Goal: Book appointment/travel/reservation

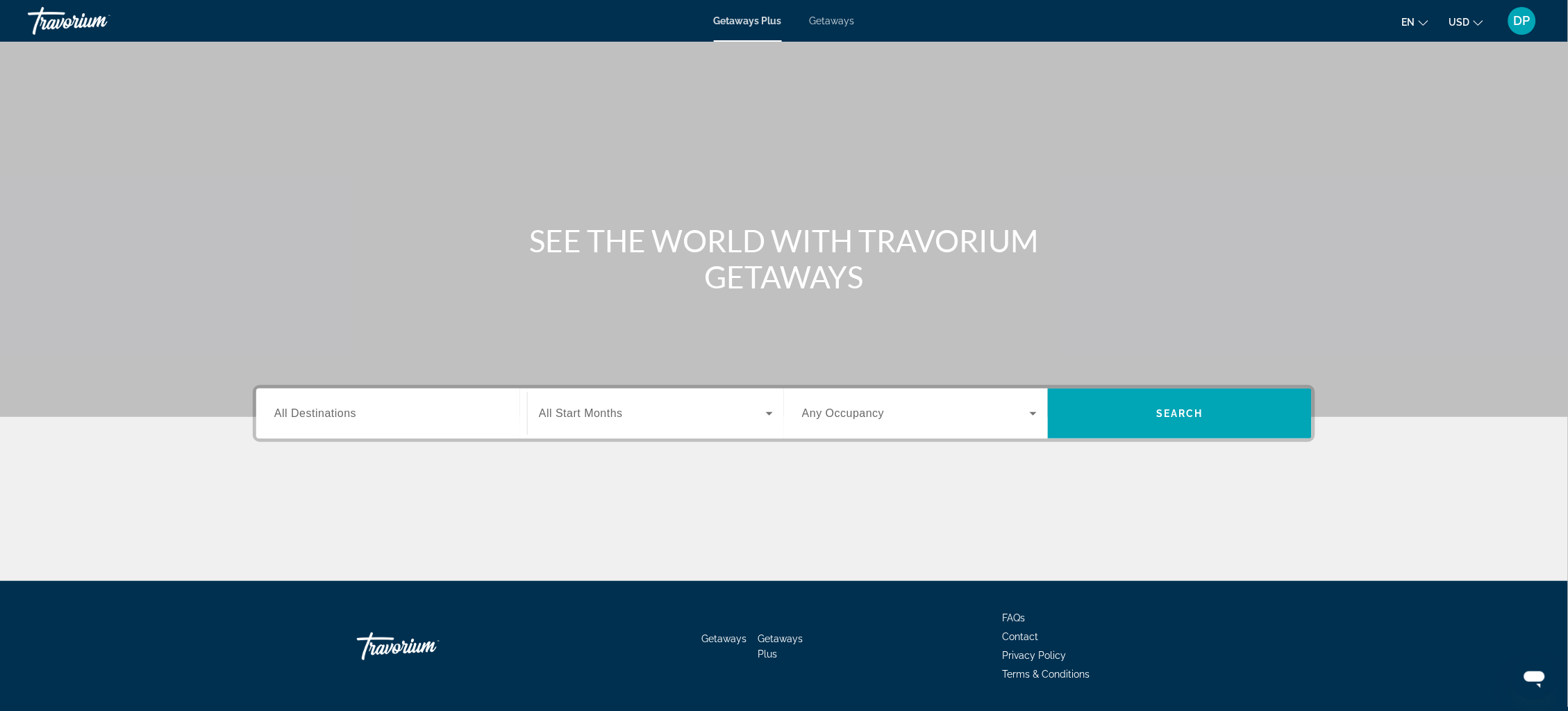
click at [835, 21] on span "Getaways" at bounding box center [832, 20] width 45 height 11
click at [274, 419] on span "All Destinations" at bounding box center [315, 413] width 82 height 12
click at [274, 423] on input "Destination All Destinations" at bounding box center [392, 414] width 235 height 17
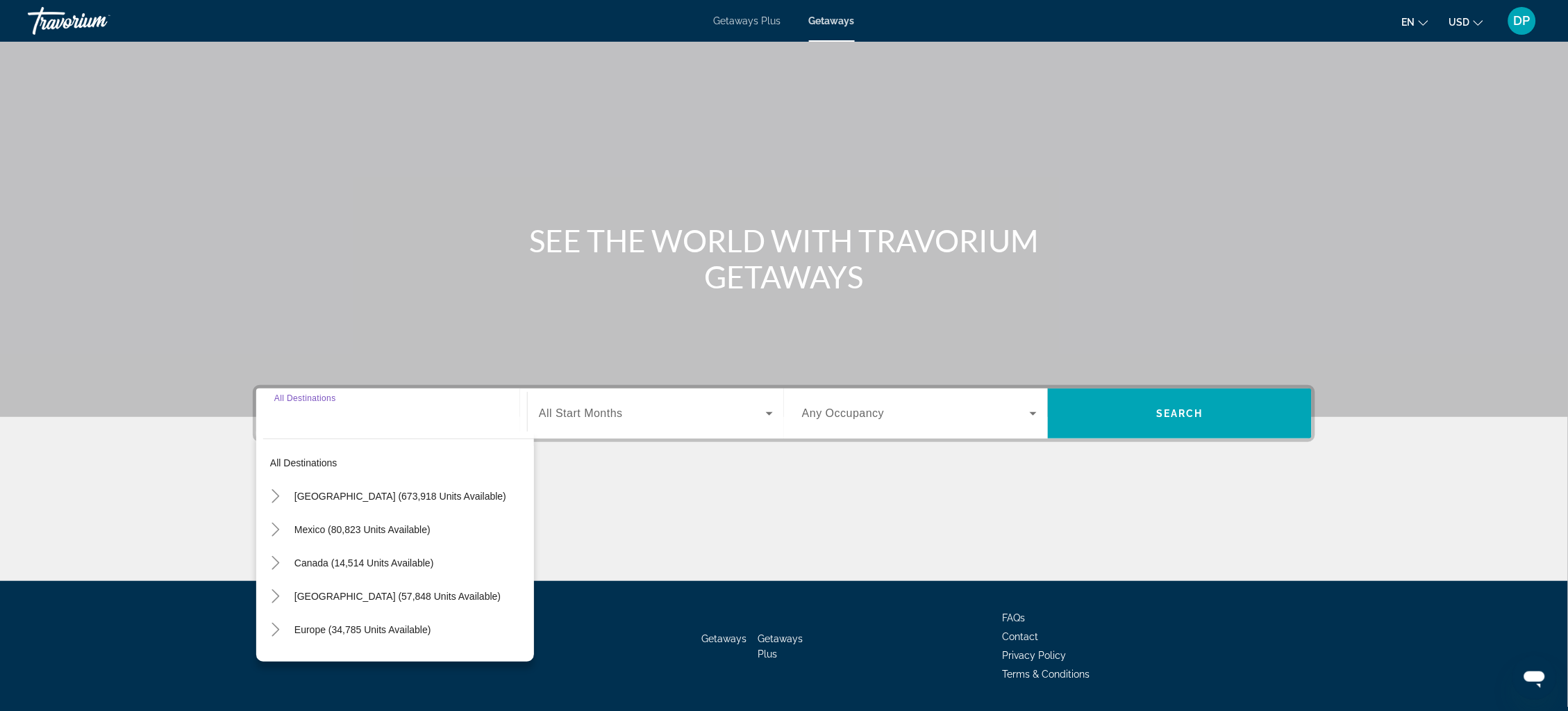
scroll to position [80, 0]
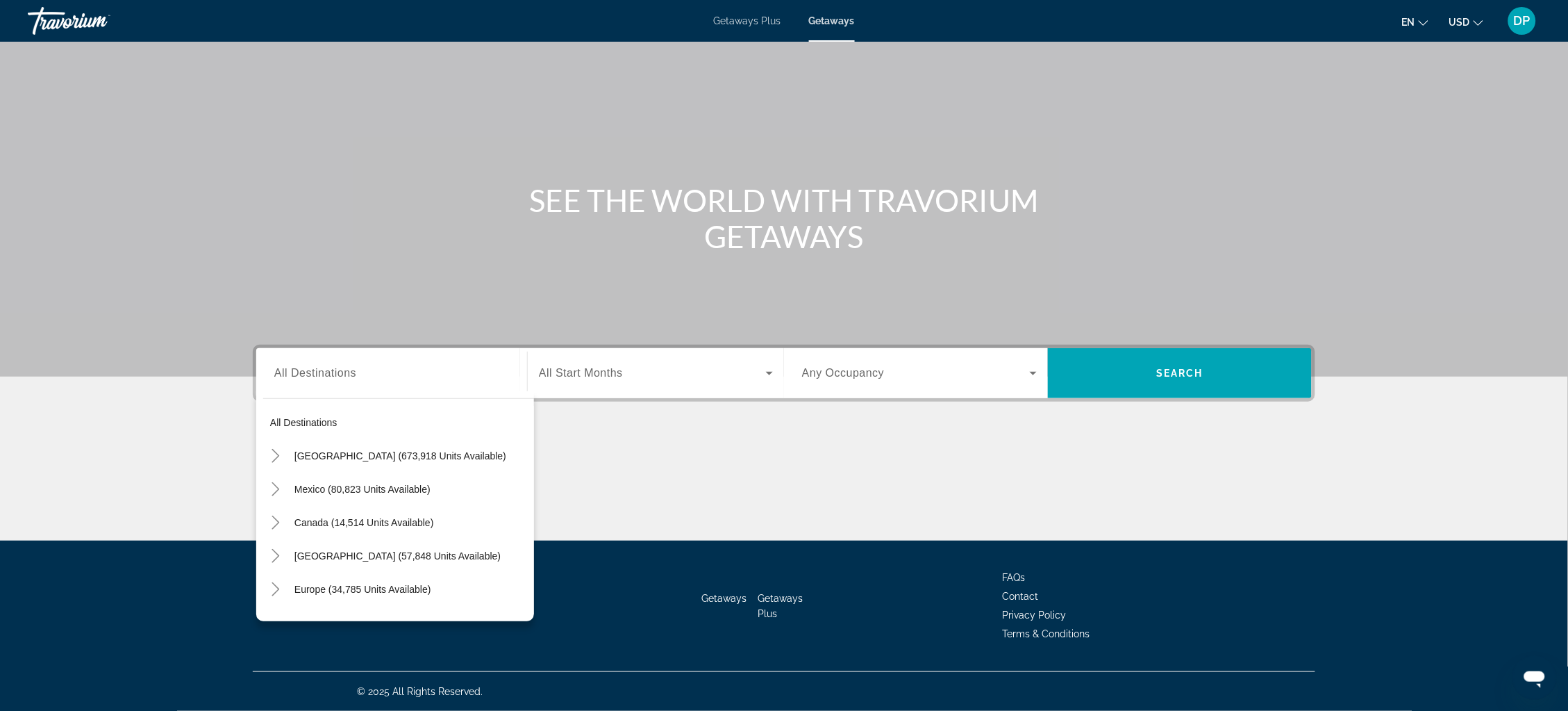
click at [174, 468] on section "SEE THE WORLD WITH TRAVORIUM GETAWAYS Destination All Destinations All destinat…" at bounding box center [784, 250] width 1568 height 581
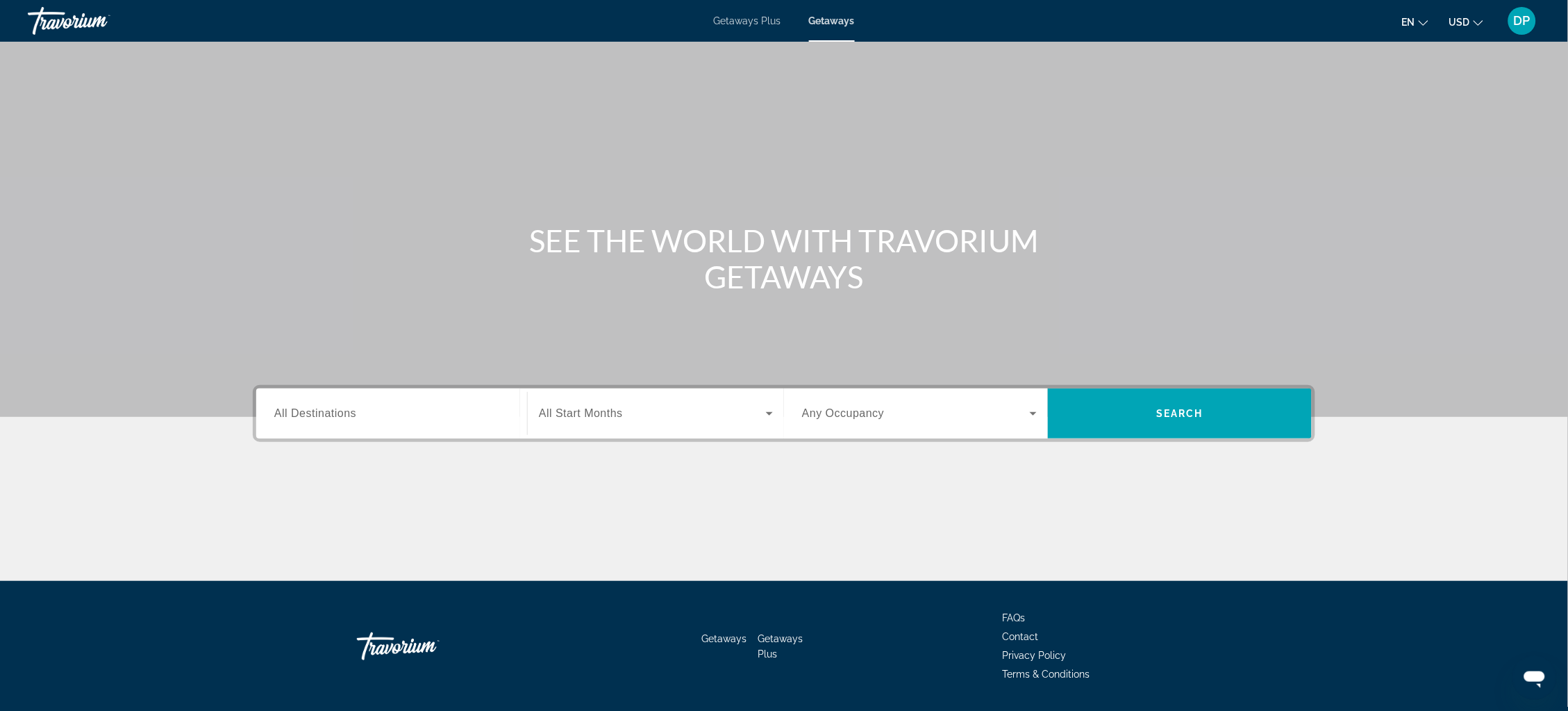
scroll to position [0, 0]
click at [774, 26] on span "Getaways Plus" at bounding box center [748, 20] width 68 height 11
click at [828, 27] on div "Getaways Plus Getaways en English Español Français Italiano Português русский U…" at bounding box center [784, 21] width 1568 height 36
click at [844, 25] on span "Getaways" at bounding box center [832, 20] width 45 height 11
click at [284, 419] on span "All Destinations" at bounding box center [315, 413] width 82 height 12
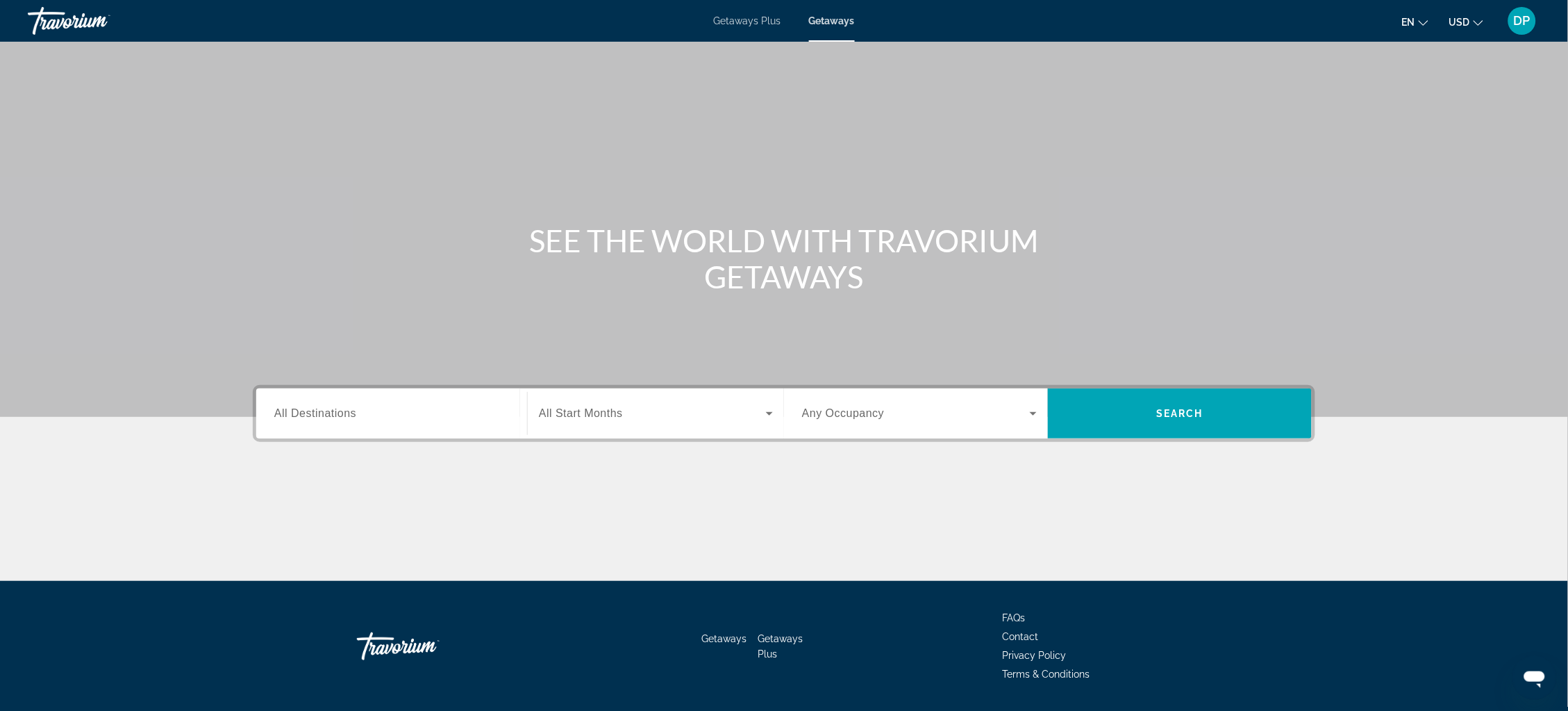
click at [284, 423] on input "Destination All Destinations" at bounding box center [392, 414] width 235 height 17
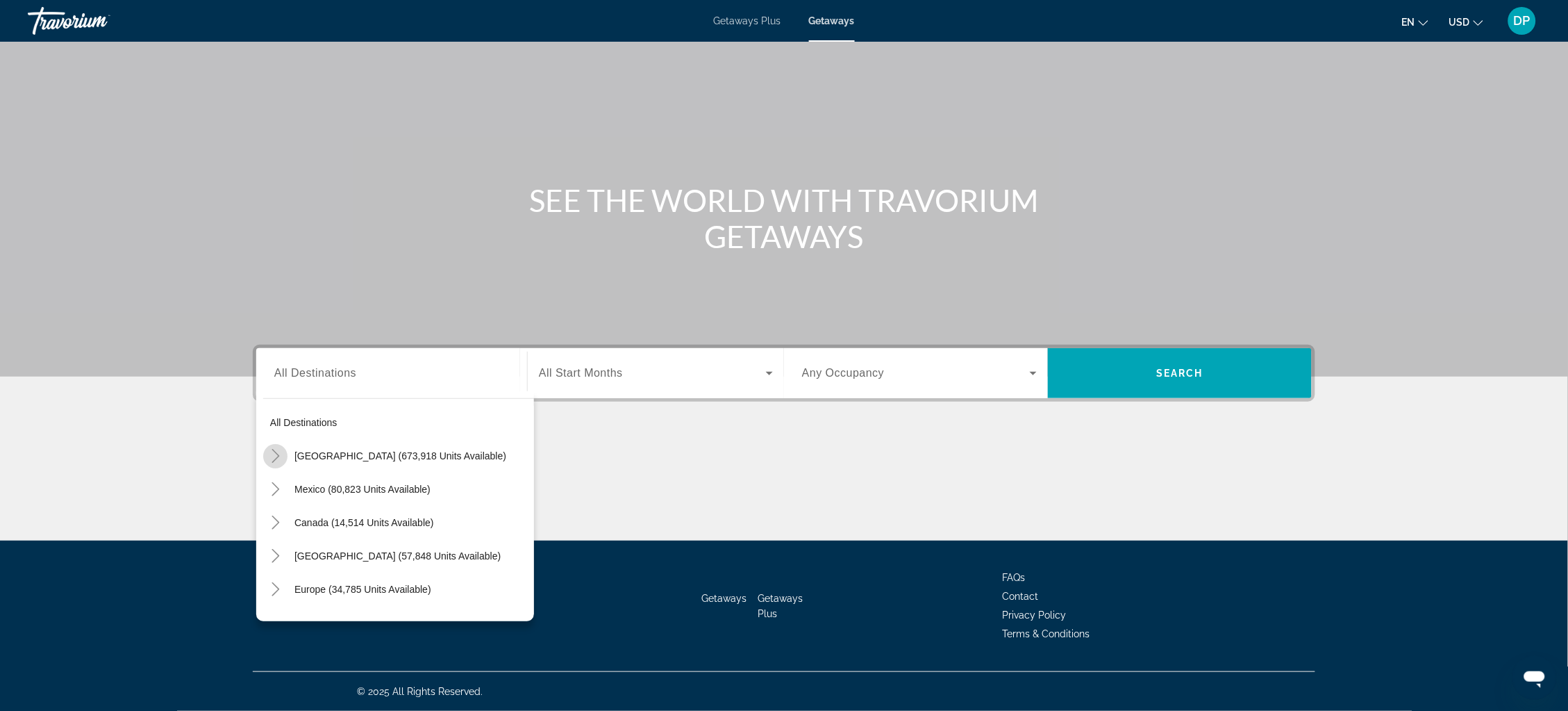
click at [269, 449] on icon "Toggle United States (673,918 units available)" at bounding box center [276, 456] width 14 height 14
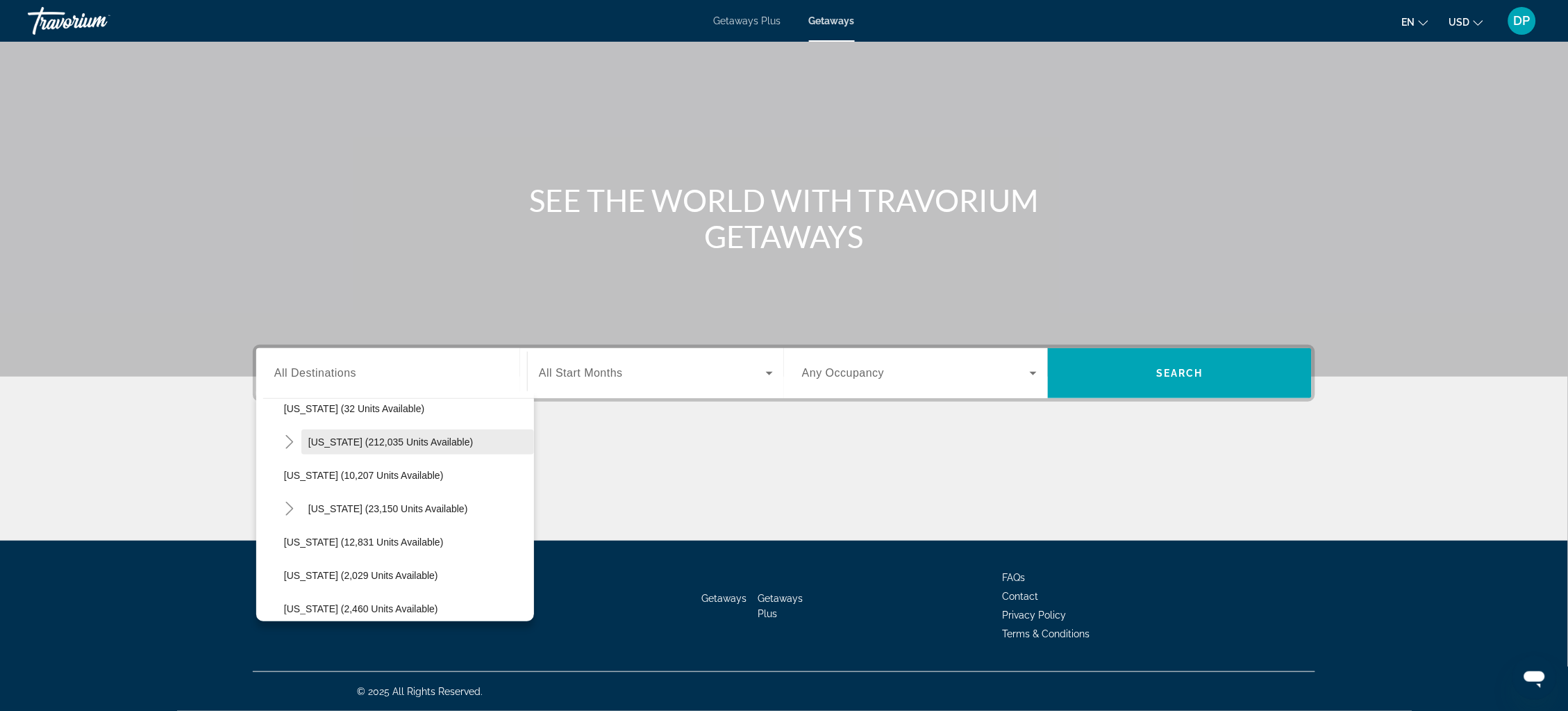
scroll to position [251, 0]
click at [283, 498] on icon "Toggle Hawaii (23,150 units available)" at bounding box center [290, 505] width 14 height 14
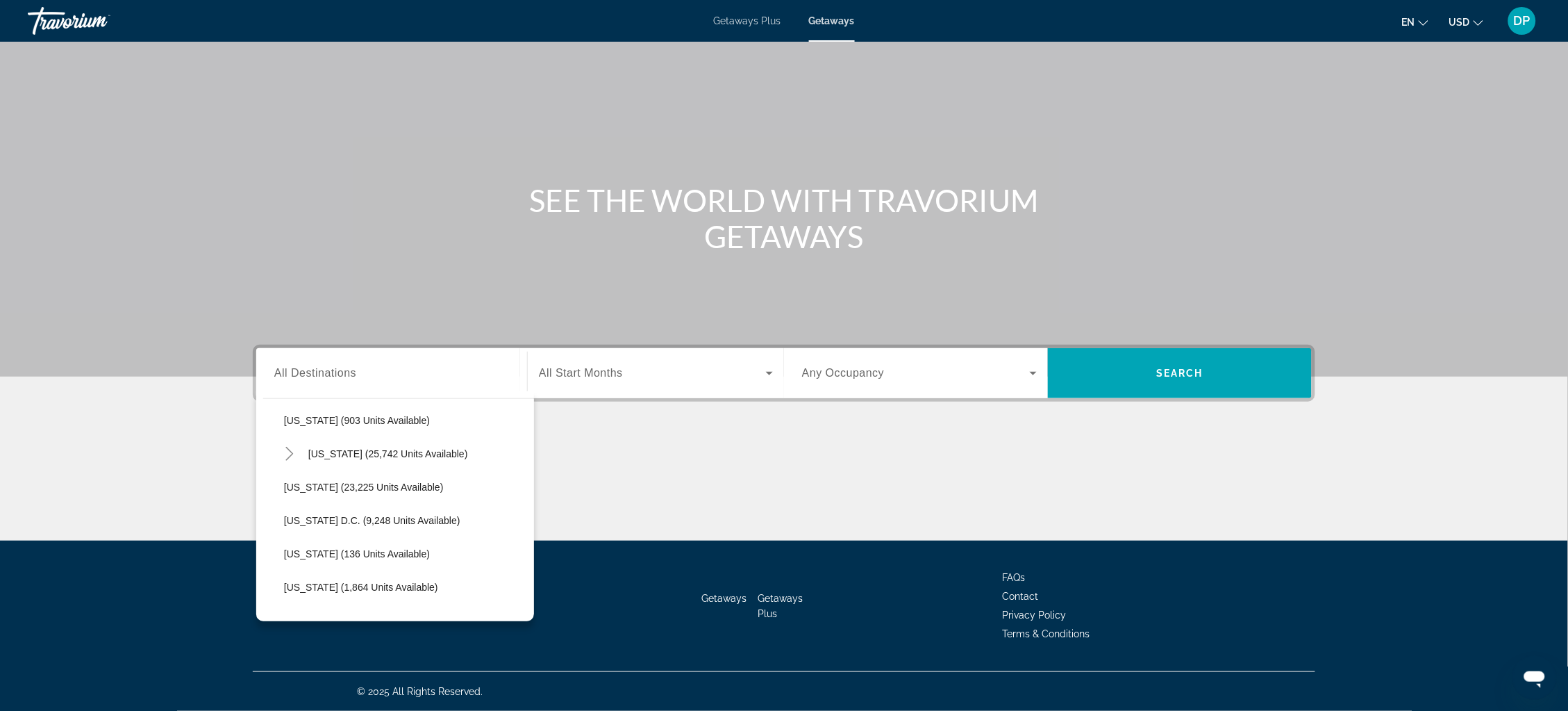
scroll to position [1470, 0]
click at [297, 481] on span "[US_STATE] (23,225 units available)" at bounding box center [364, 486] width 160 height 11
type input "**********"
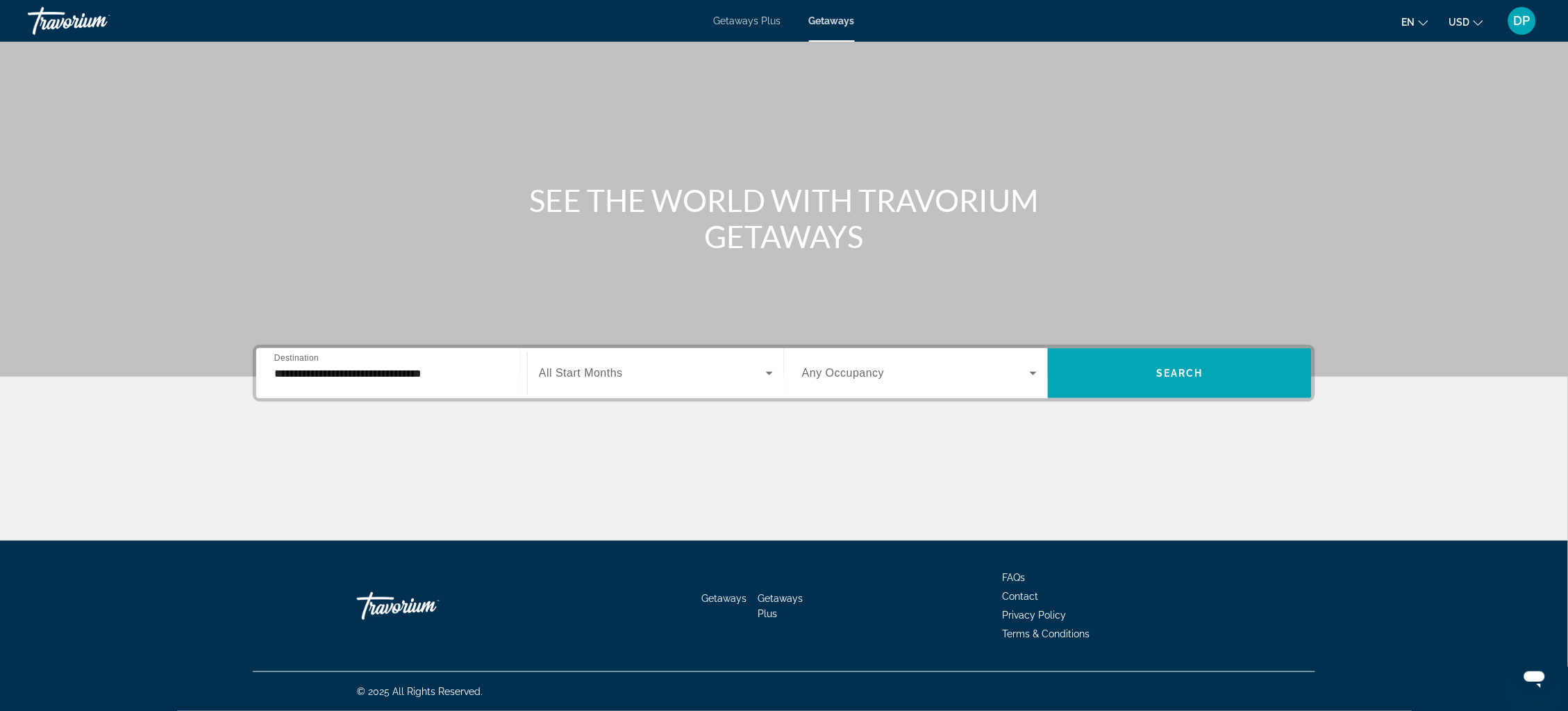
click at [600, 367] on span "All Start Months" at bounding box center [581, 372] width 84 height 12
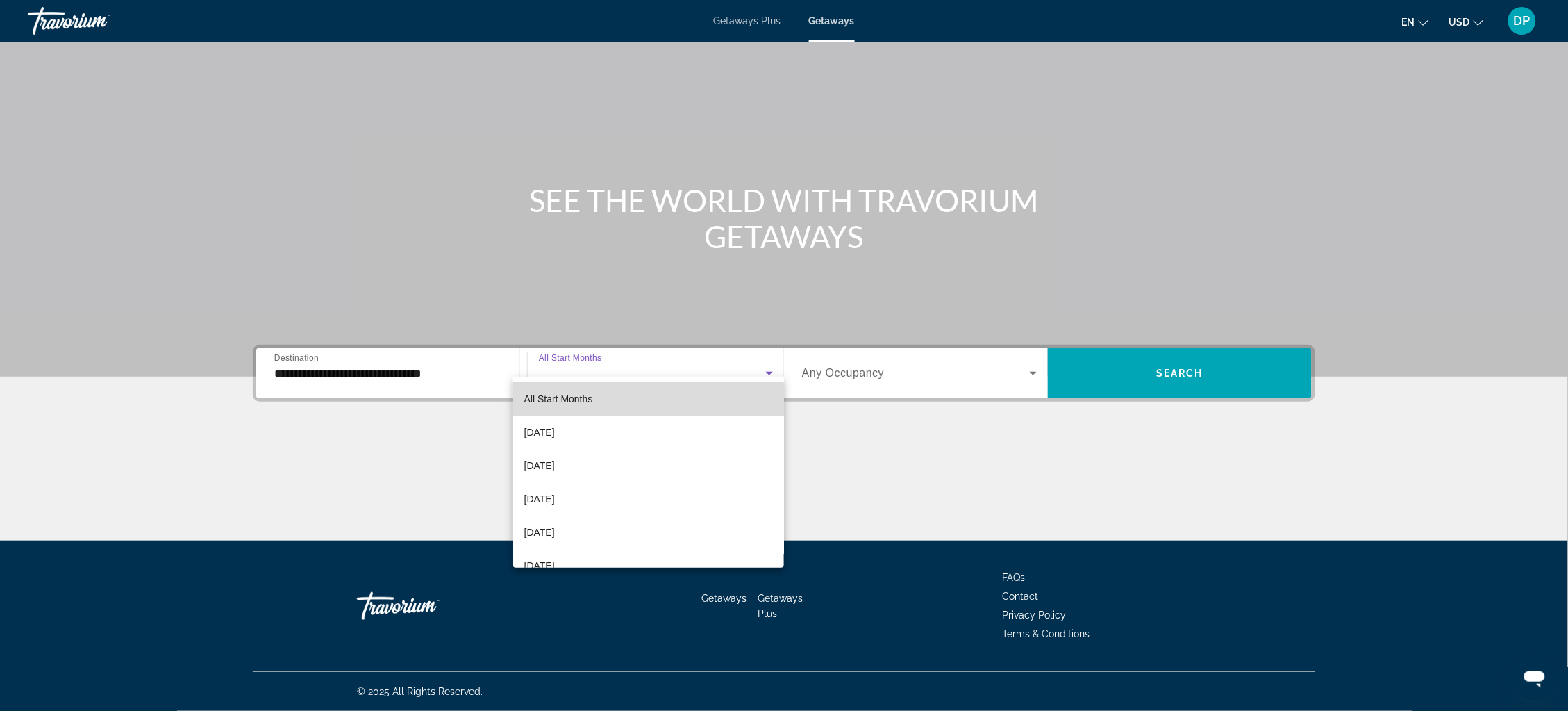
click at [593, 405] on mat-option "All Start Months" at bounding box center [648, 399] width 272 height 33
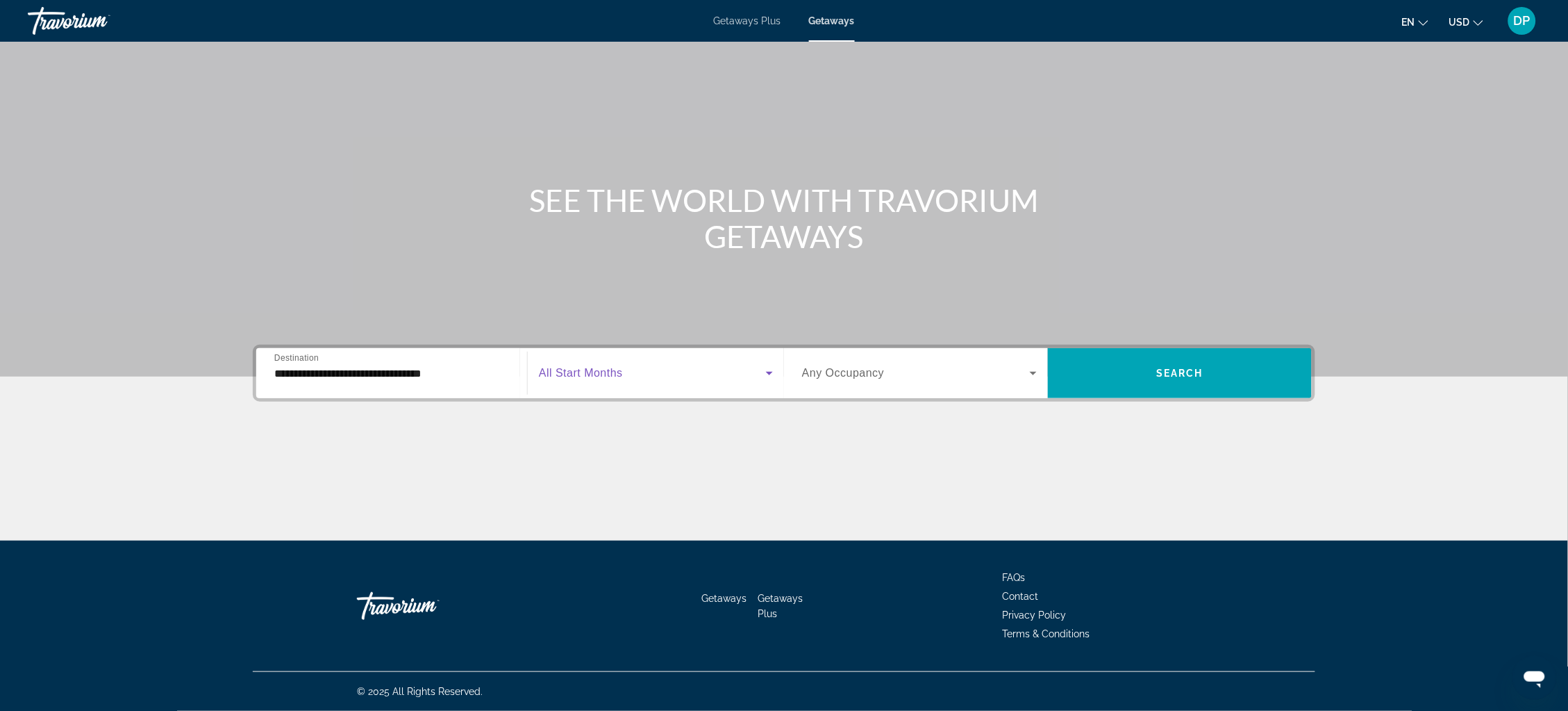
click at [875, 367] on span "Any Occupancy" at bounding box center [843, 372] width 83 height 12
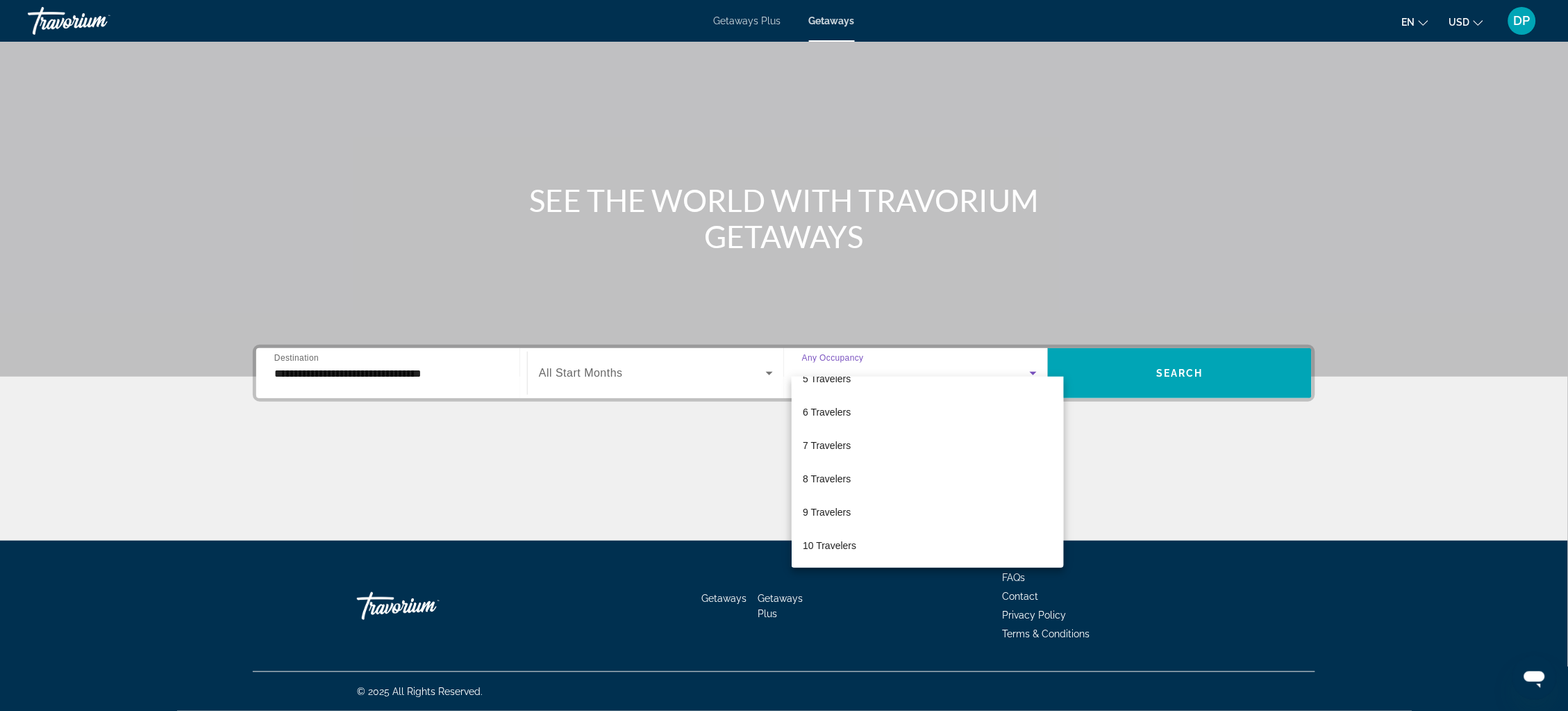
scroll to position [154, 0]
click at [1215, 370] on div at bounding box center [784, 356] width 1568 height 711
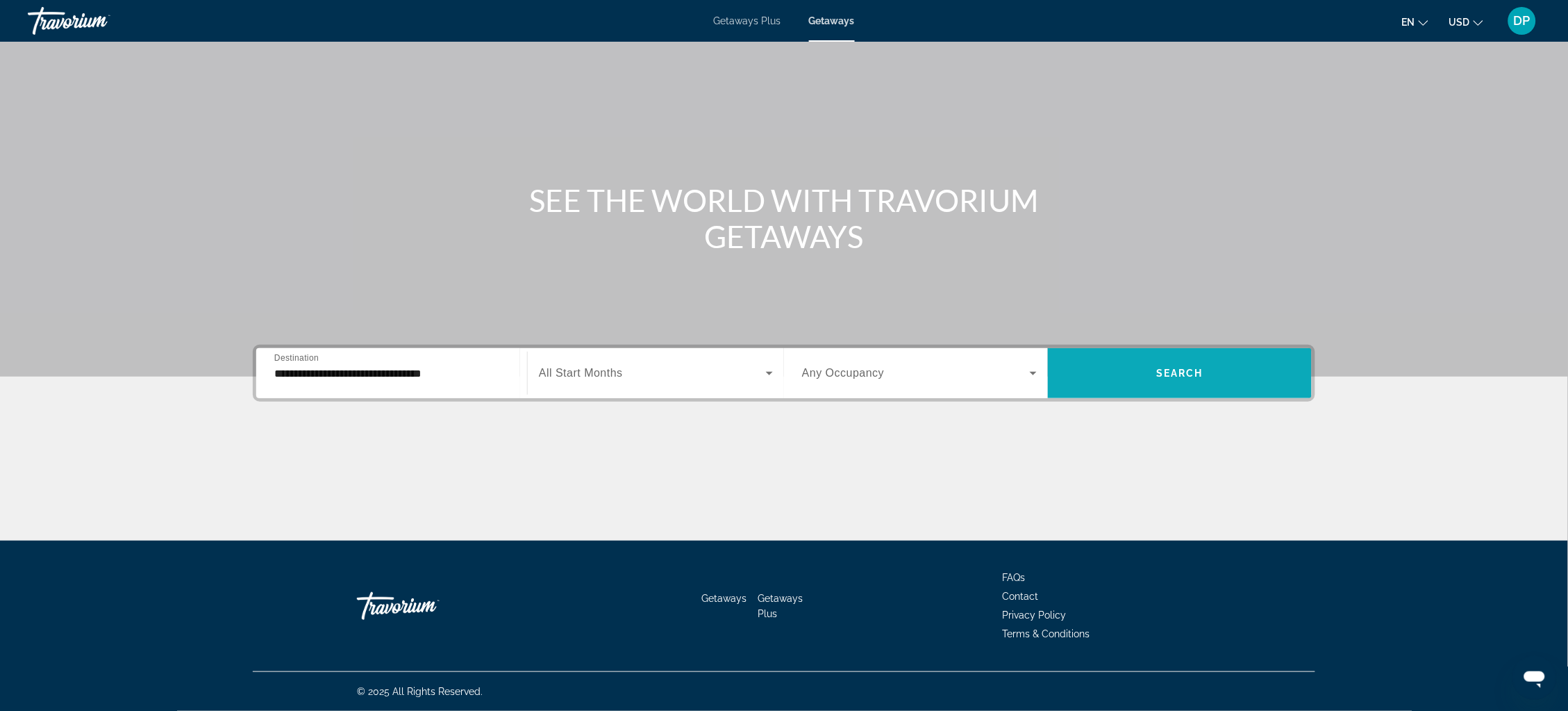
click at [1204, 367] on span "Search" at bounding box center [1180, 373] width 47 height 11
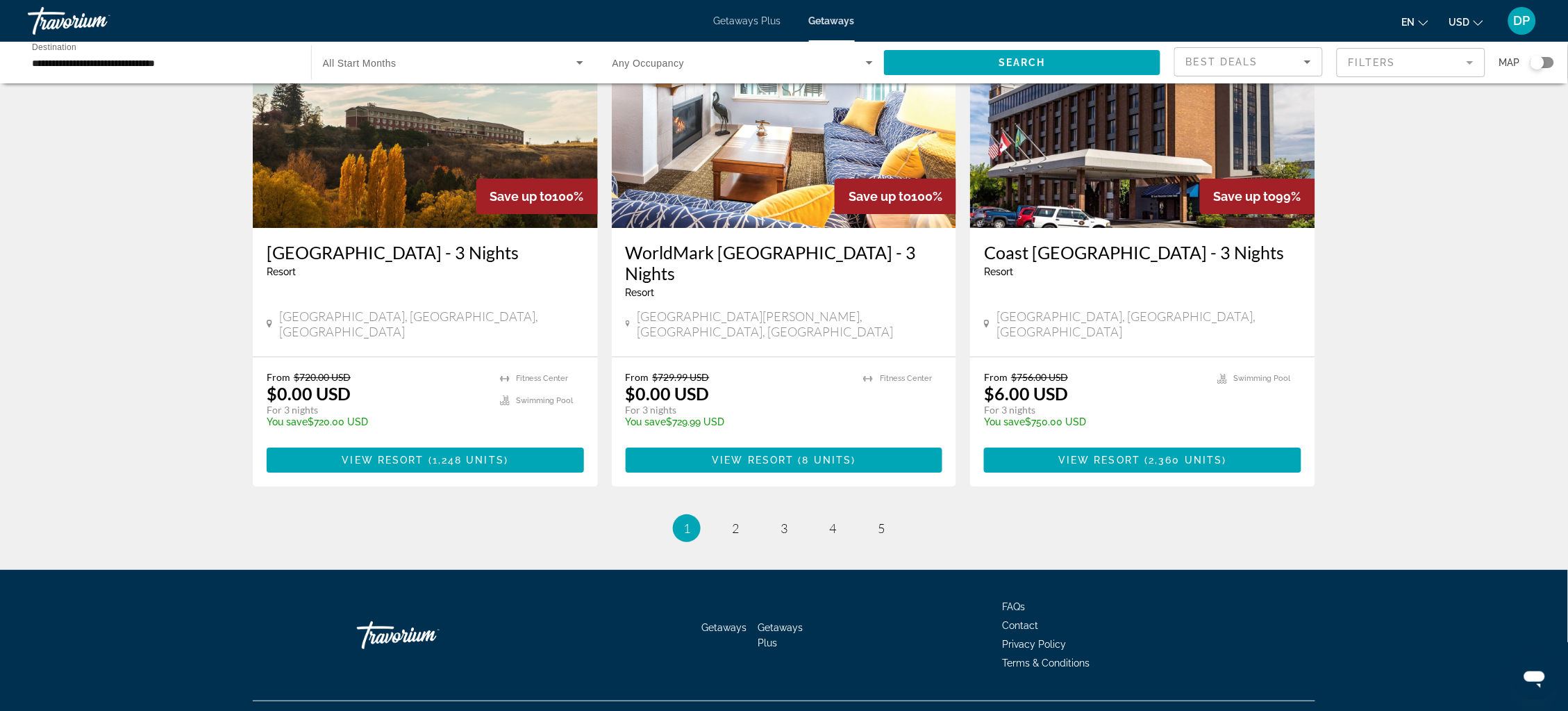
scroll to position [1652, 0]
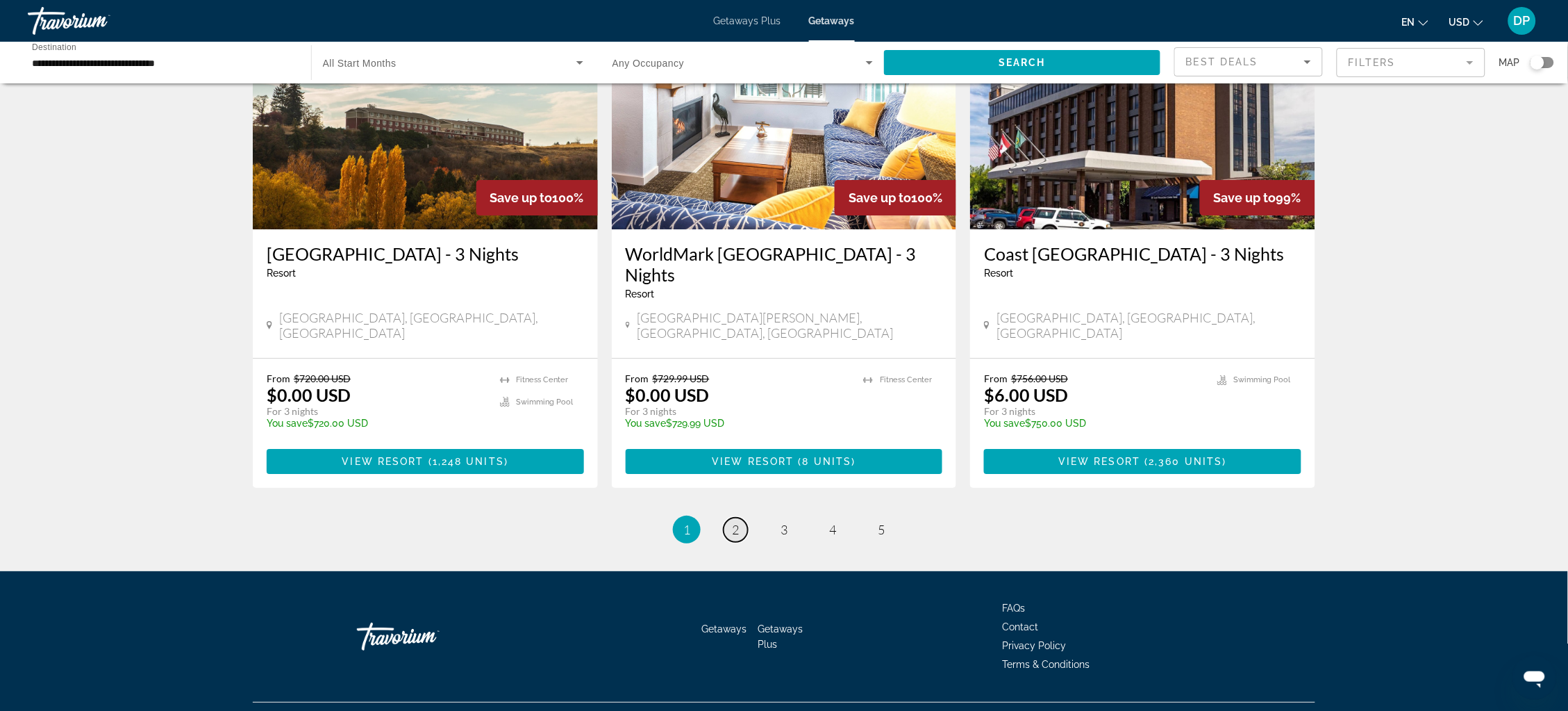
click at [734, 522] on span "2" at bounding box center [735, 529] width 7 height 15
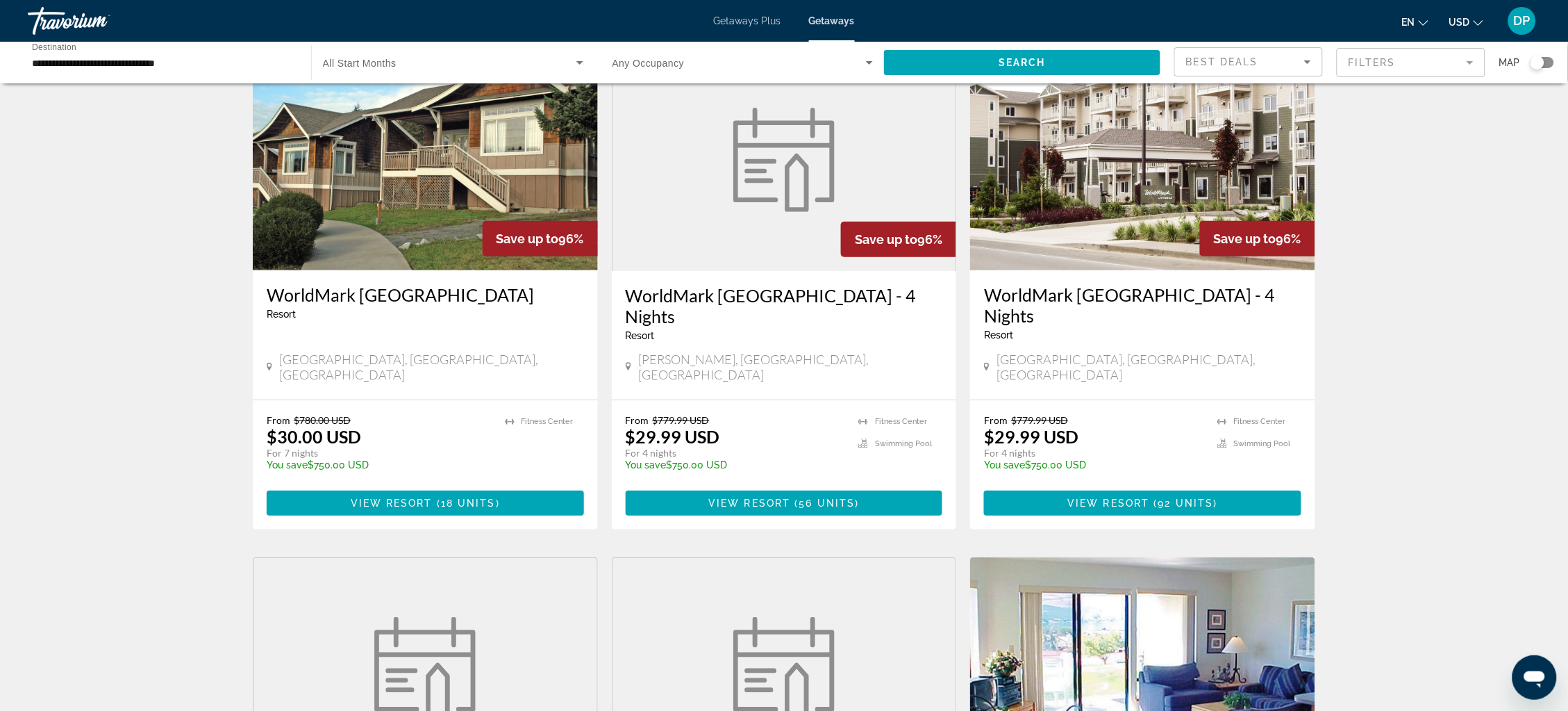
scroll to position [85, 0]
click at [433, 497] on span "Main content" at bounding box center [434, 502] width 4 height 11
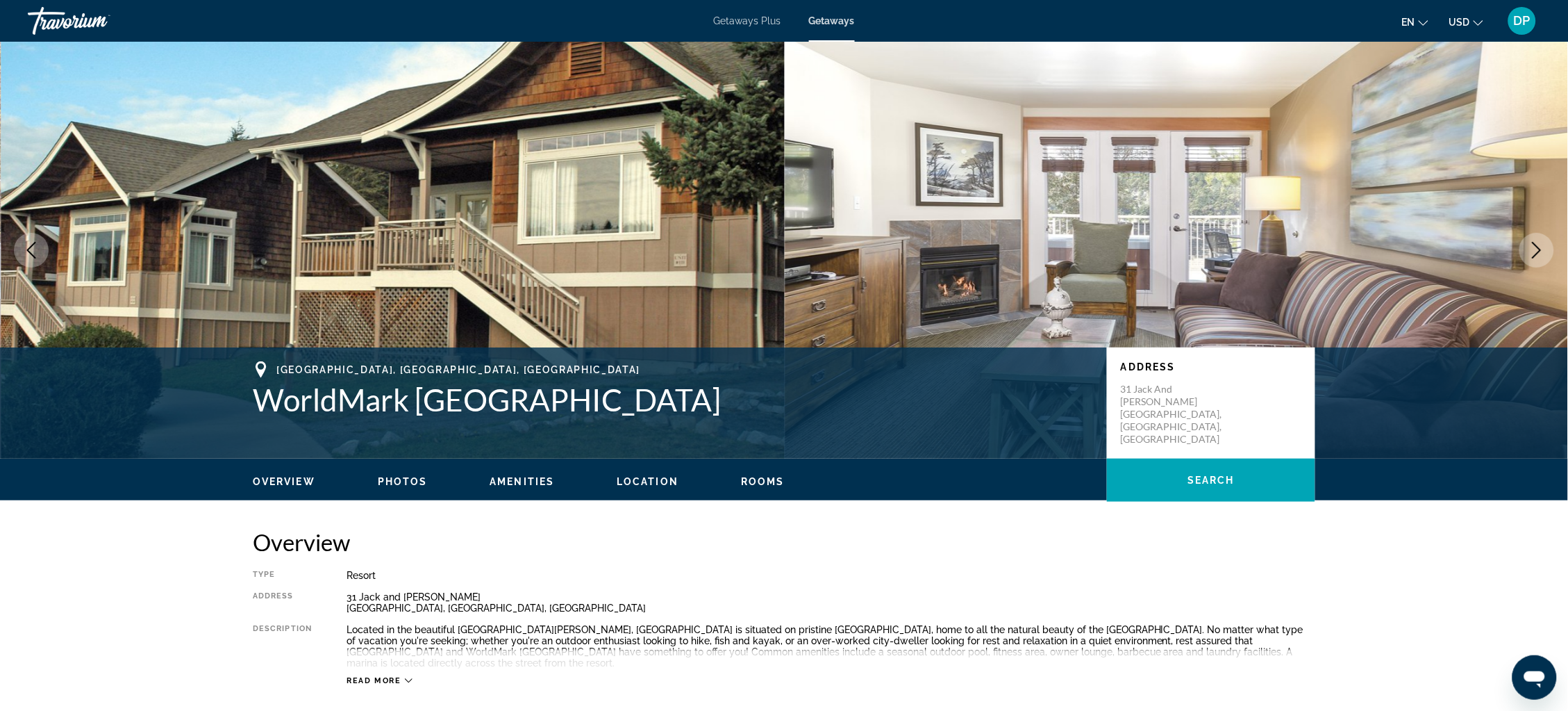
click at [1536, 259] on icon "Next image" at bounding box center [1536, 250] width 17 height 17
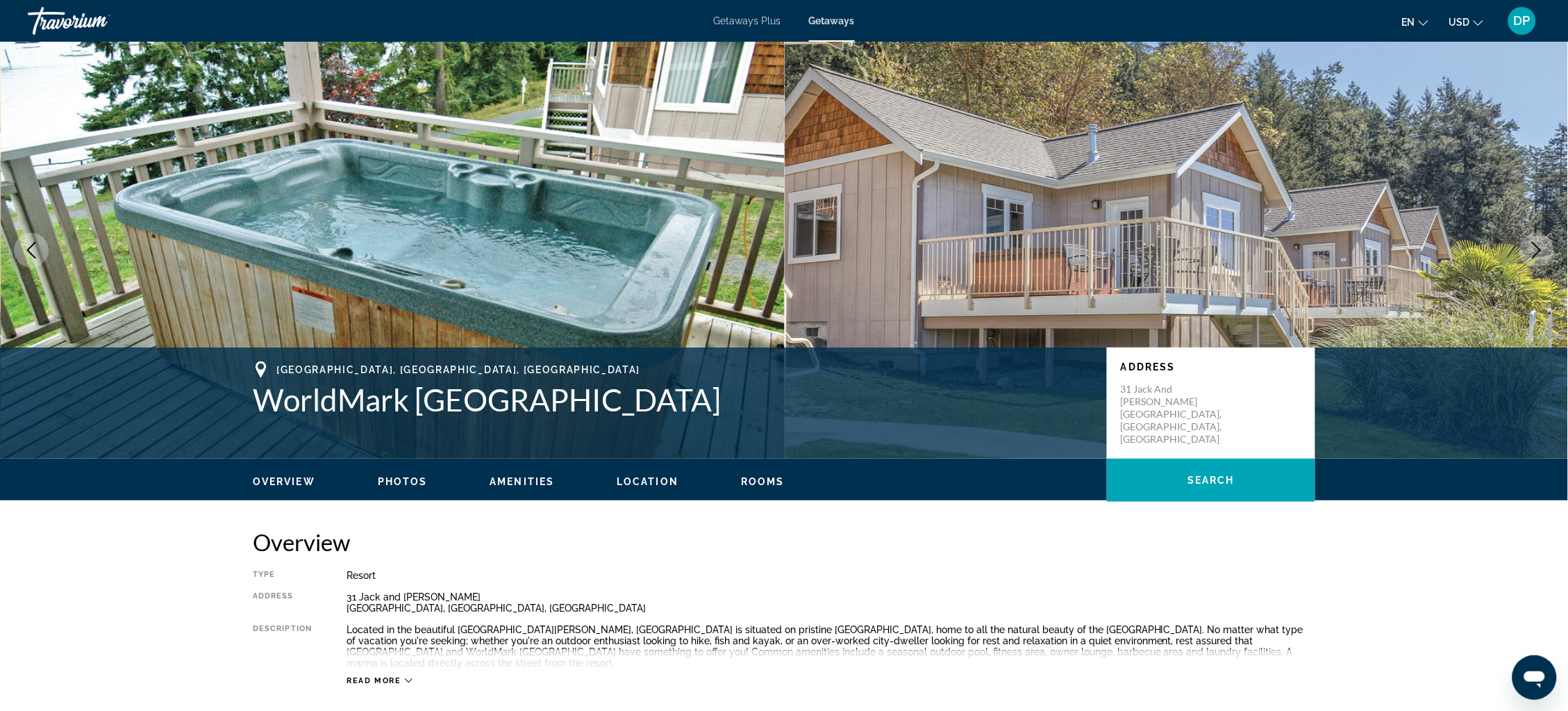
click at [1541, 259] on icon "Next image" at bounding box center [1536, 250] width 17 height 17
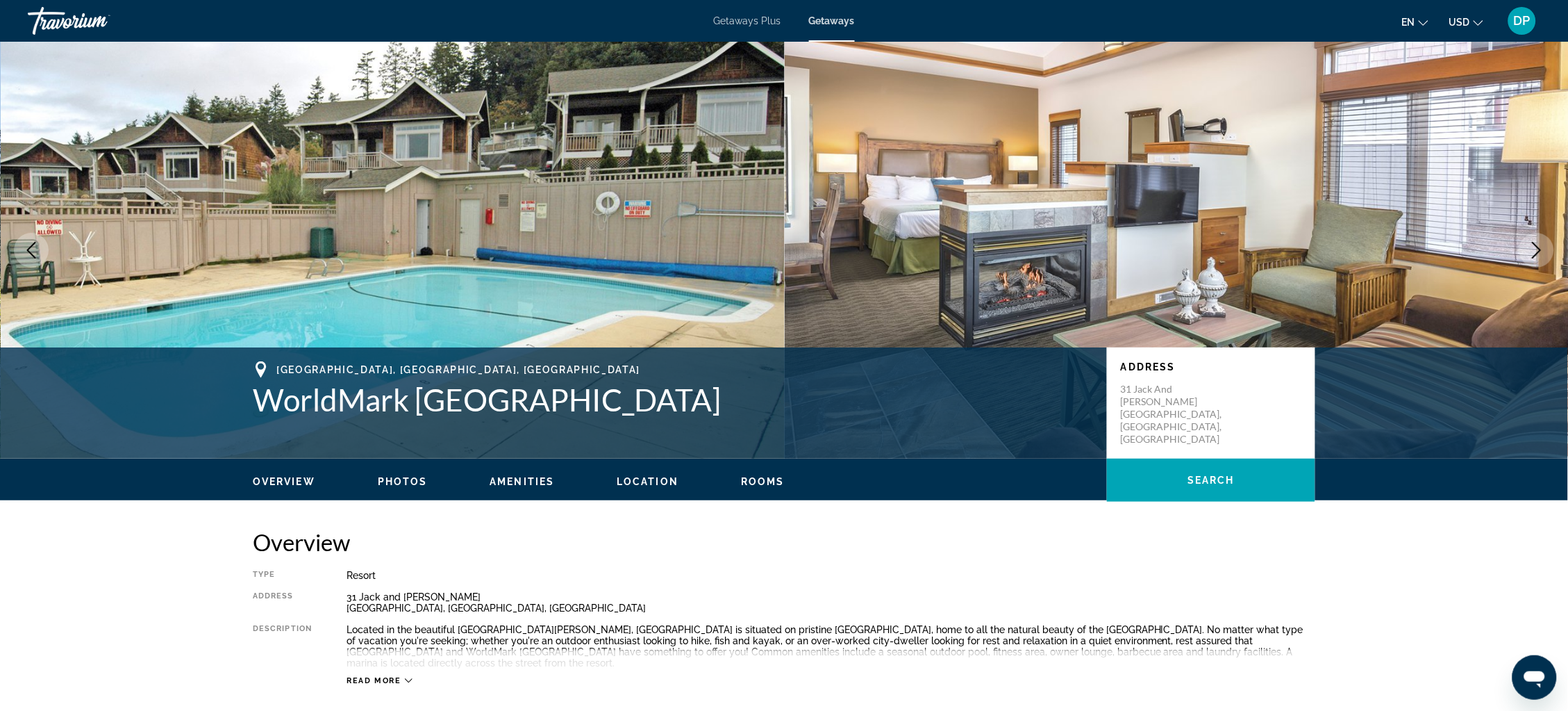
click at [1536, 259] on icon "Next image" at bounding box center [1536, 250] width 17 height 17
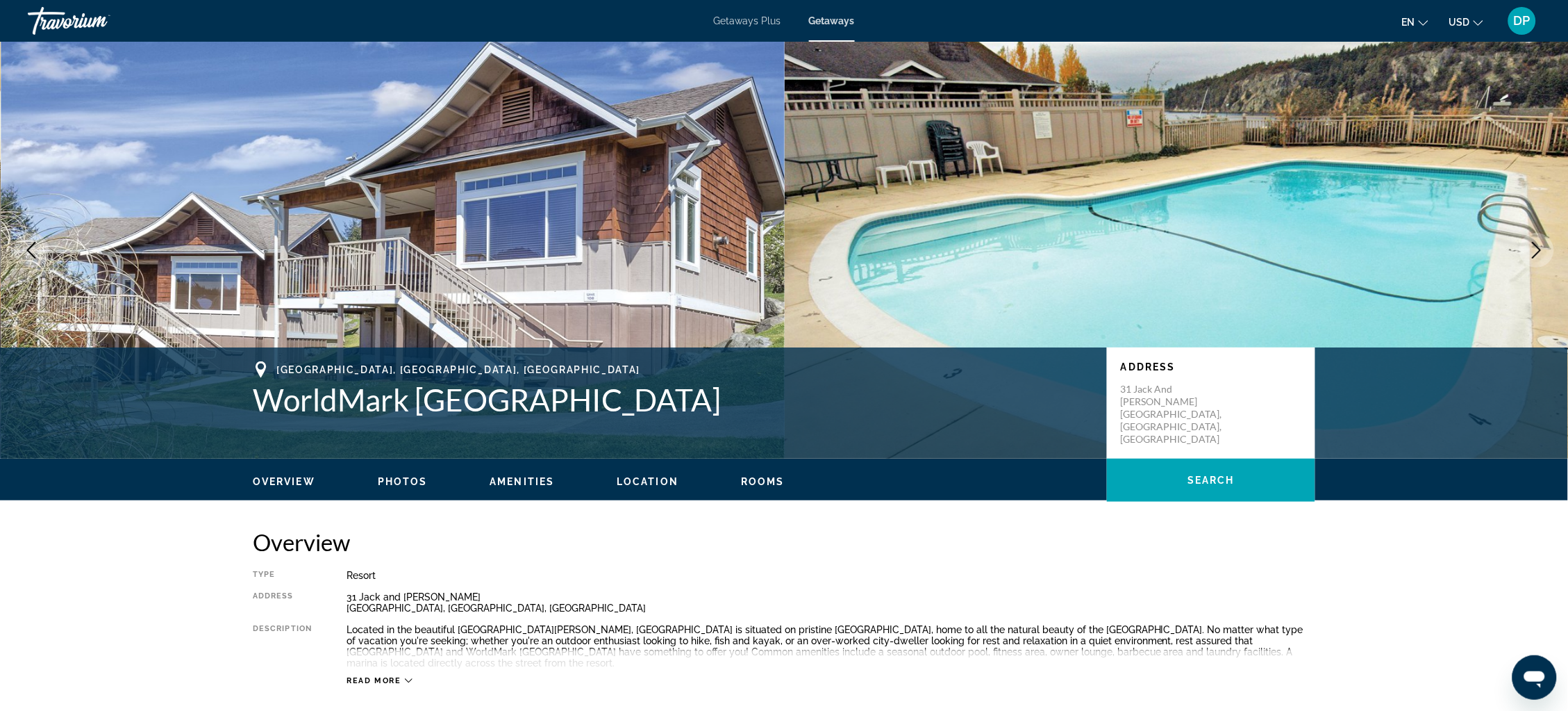
click at [1536, 259] on icon "Next image" at bounding box center [1536, 250] width 17 height 17
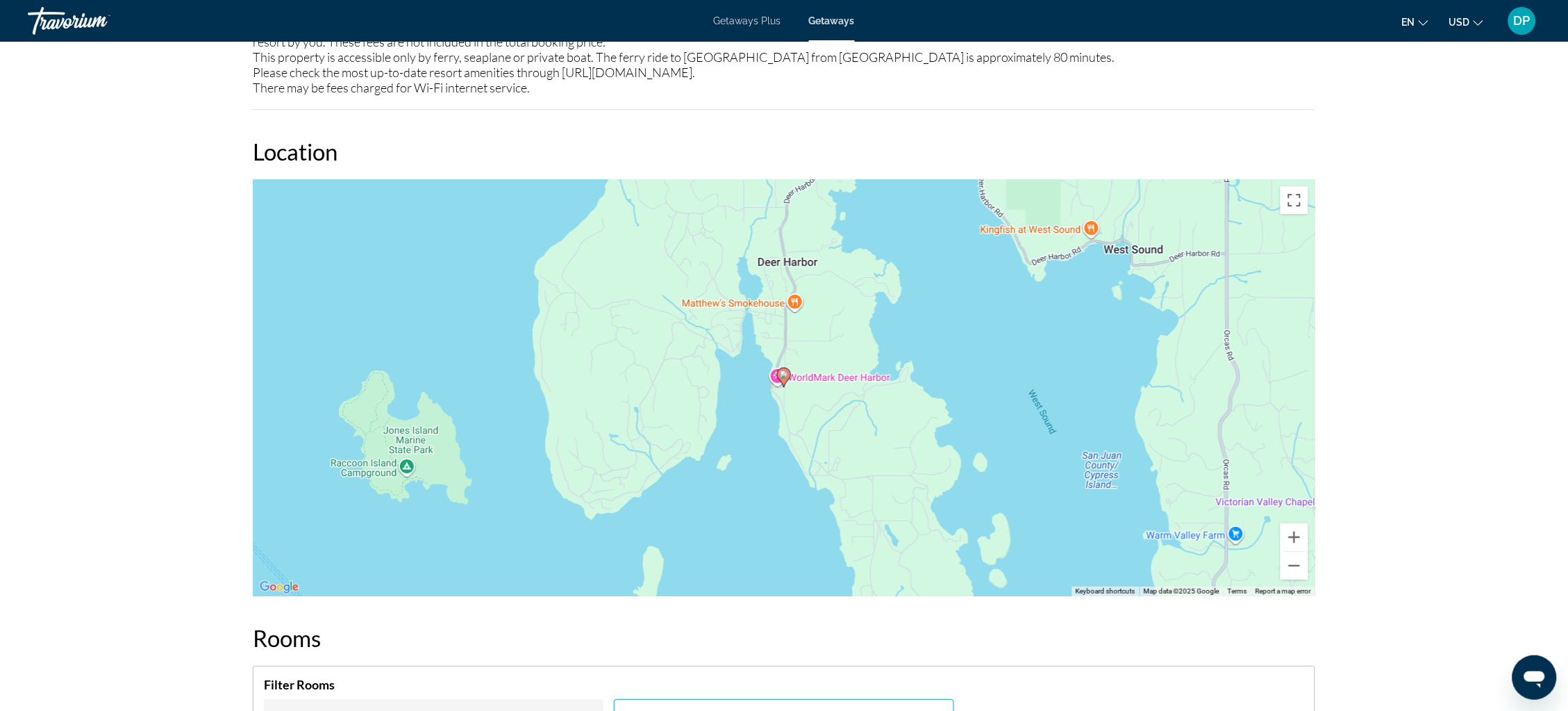
scroll to position [1685, 0]
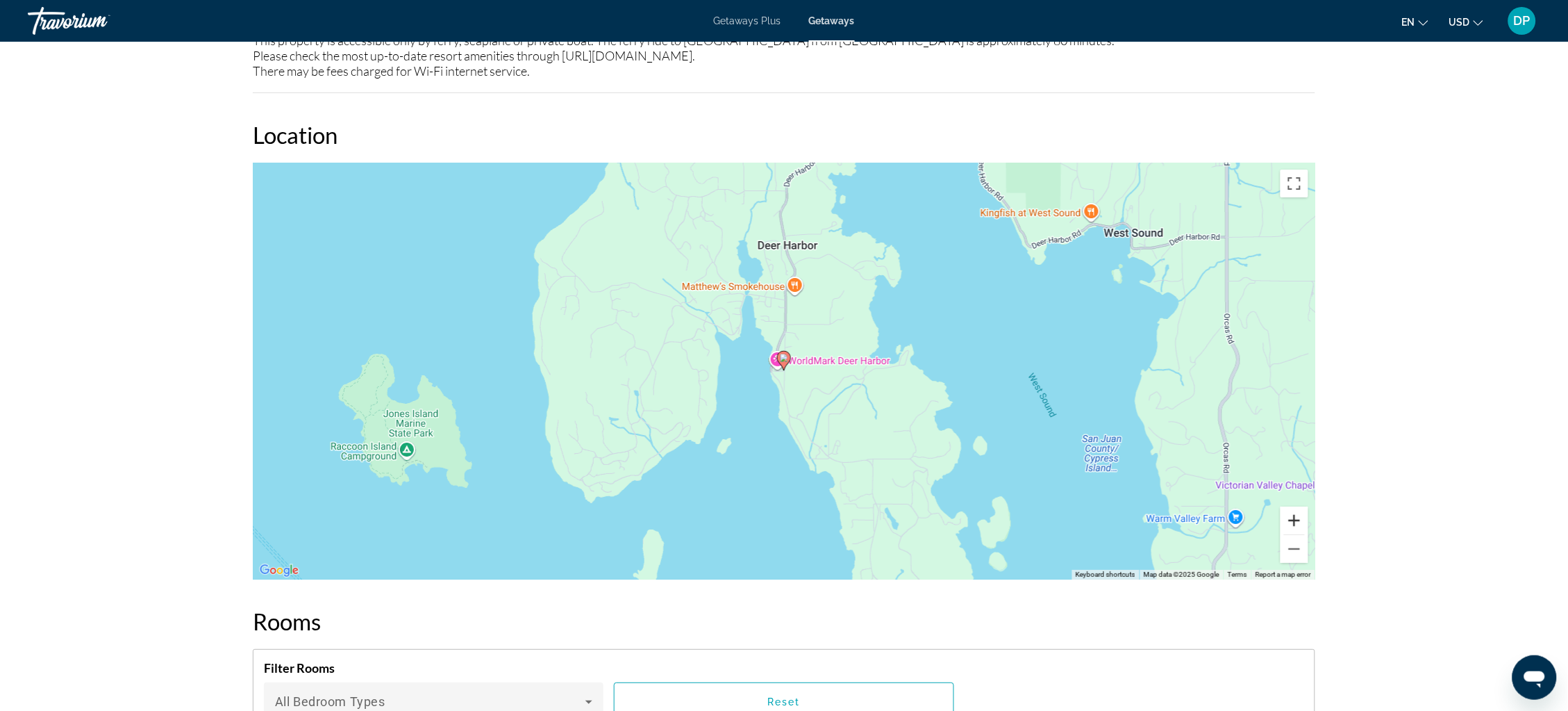
click at [1309, 534] on button "Zoom in" at bounding box center [1294, 520] width 28 height 28
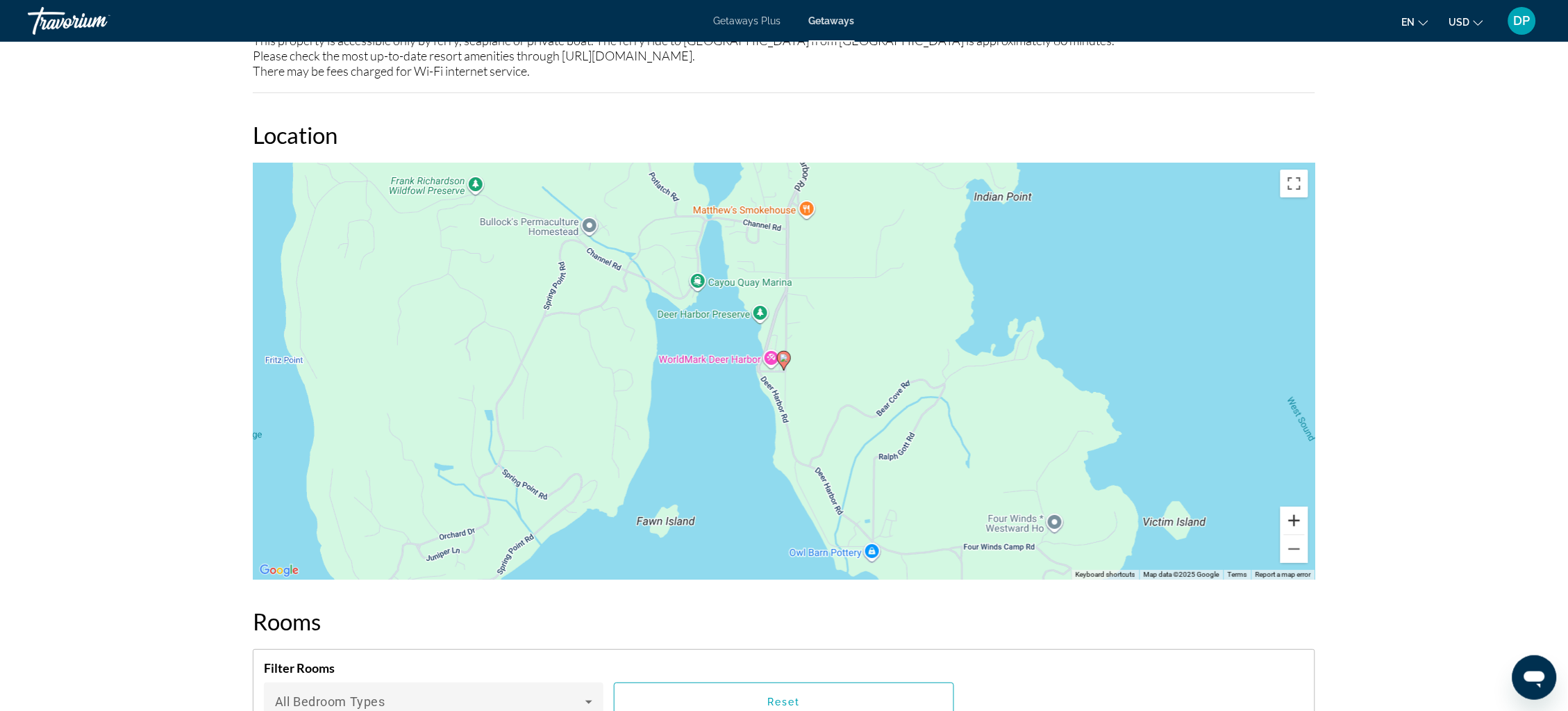
click at [1309, 534] on button "Zoom in" at bounding box center [1294, 520] width 28 height 28
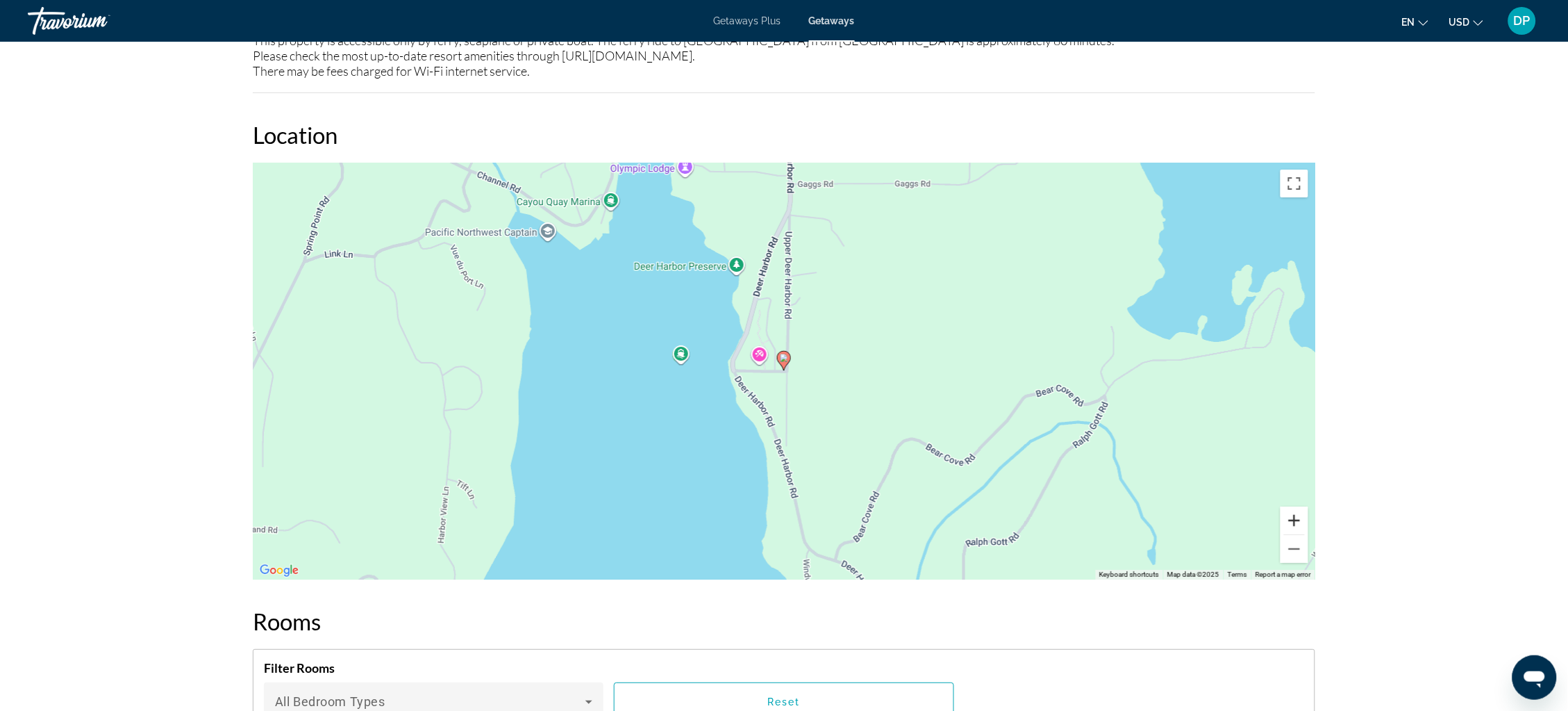
click at [1309, 534] on button "Zoom in" at bounding box center [1294, 520] width 28 height 28
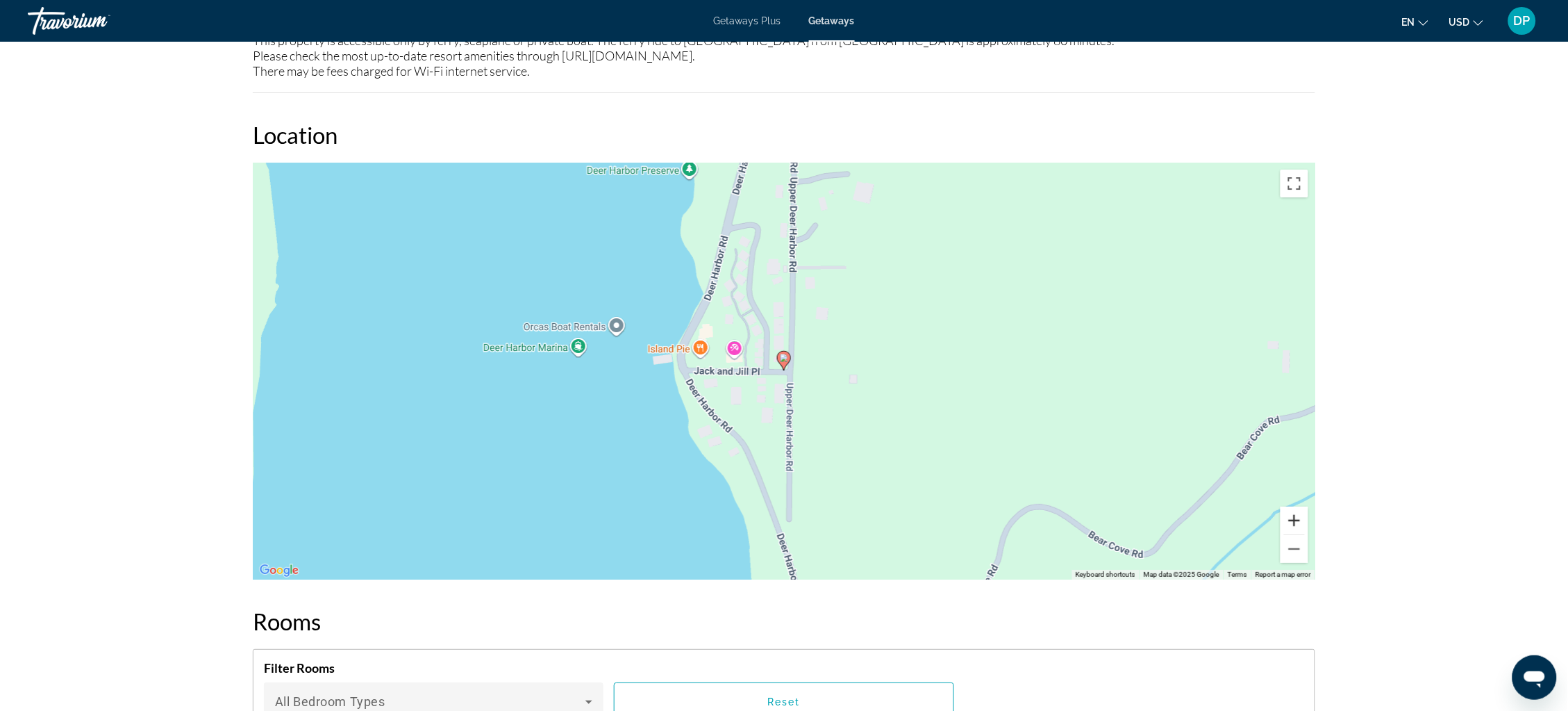
click at [1309, 534] on button "Zoom in" at bounding box center [1294, 520] width 28 height 28
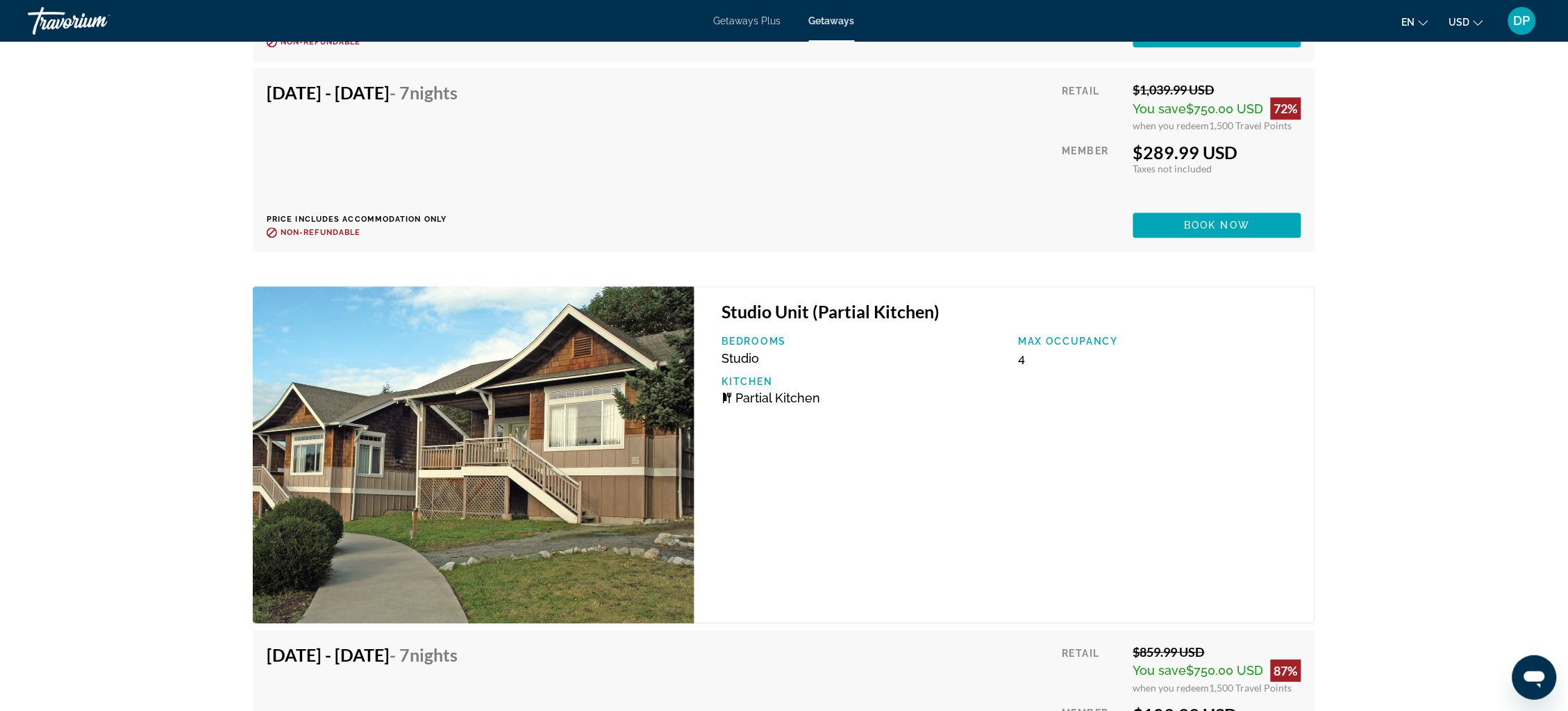
scroll to position [3278, 0]
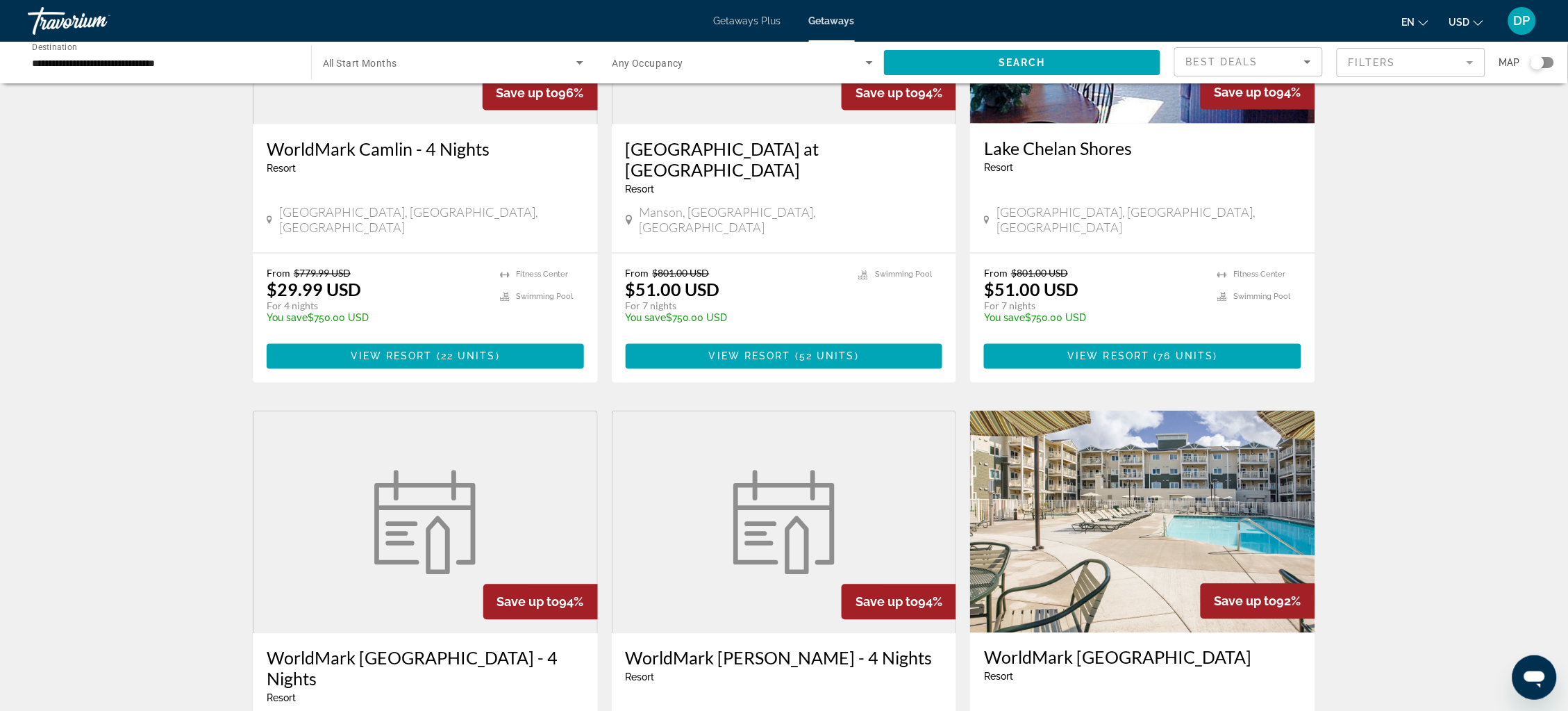
scroll to position [754, 0]
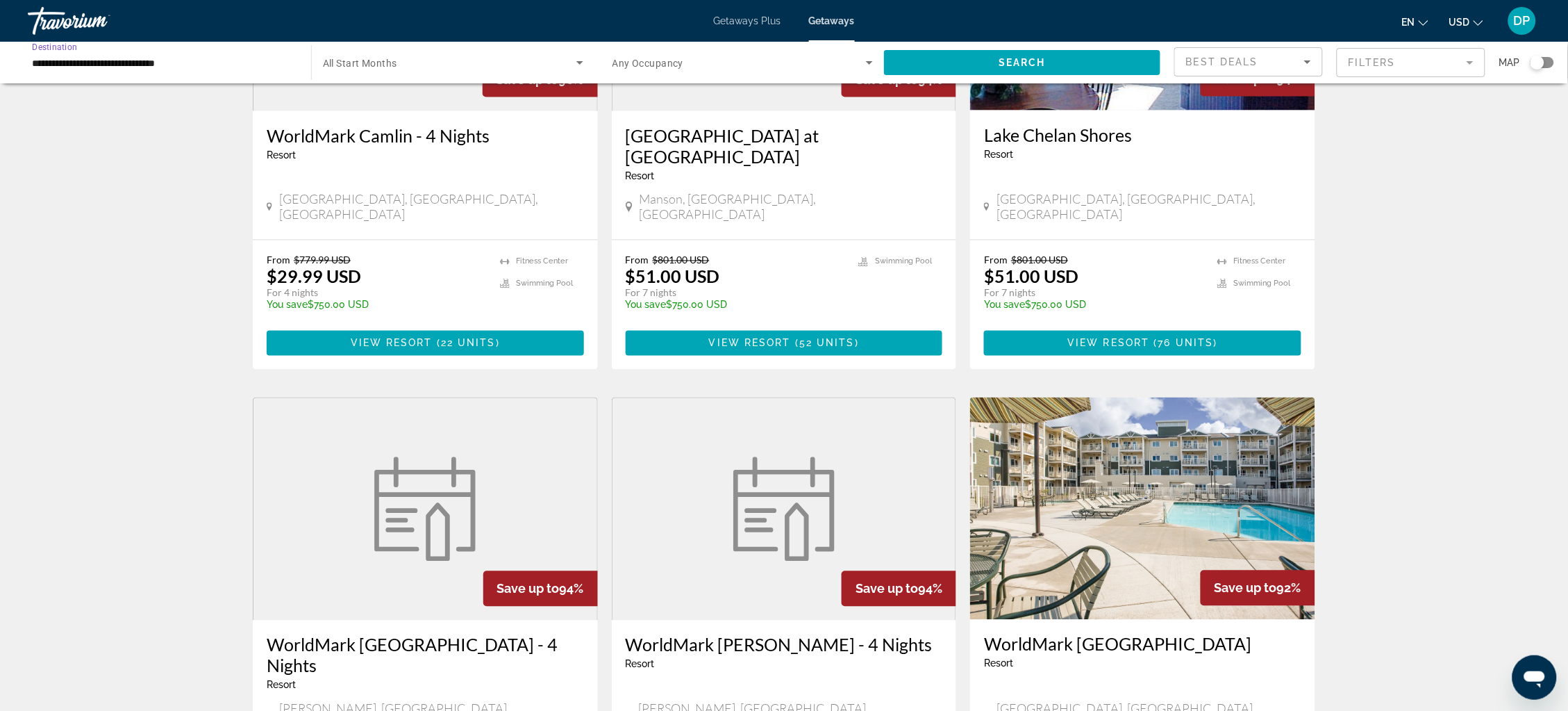
click at [80, 68] on input "**********" at bounding box center [162, 63] width 261 height 17
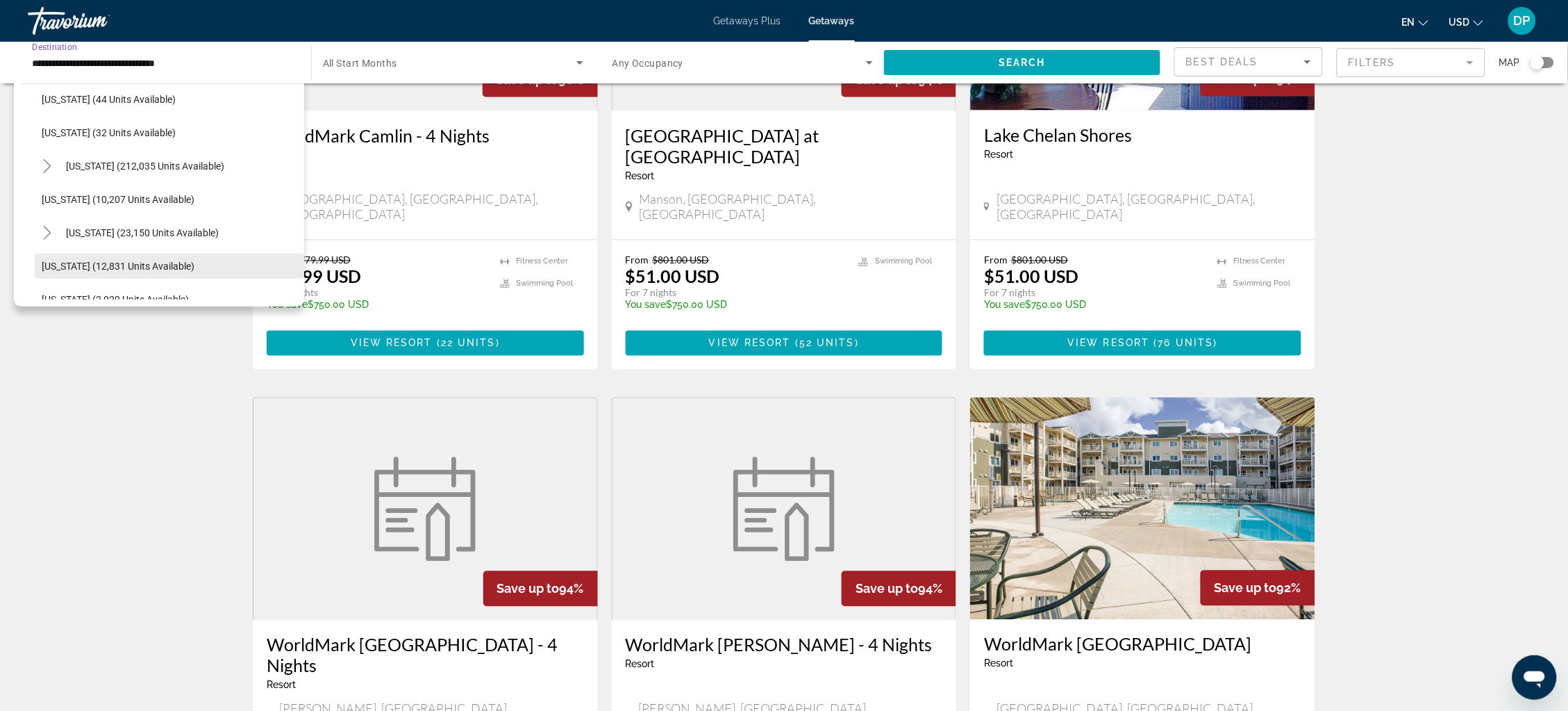
scroll to position [208, 0]
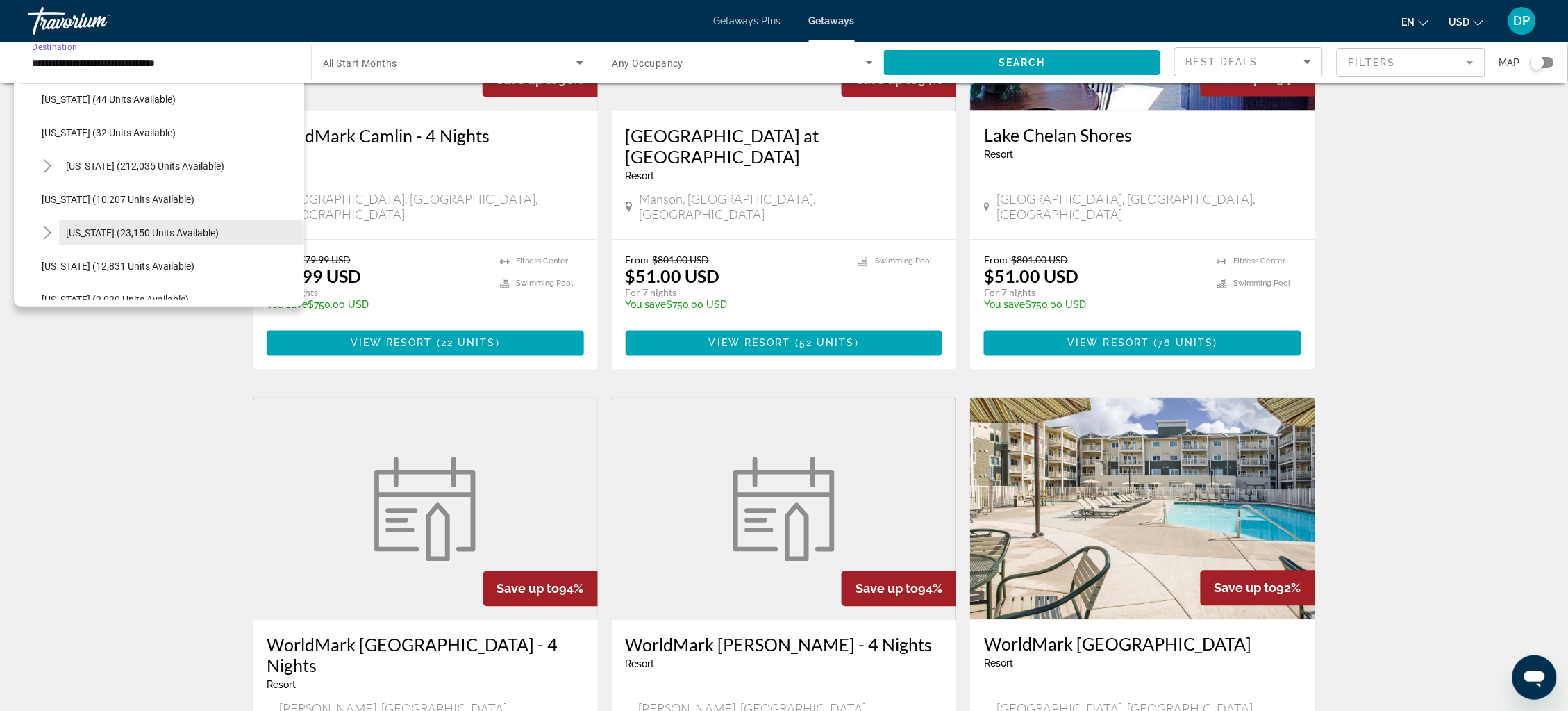
click at [132, 238] on span "[US_STATE] (23,150 units available)" at bounding box center [143, 233] width 153 height 11
type input "**********"
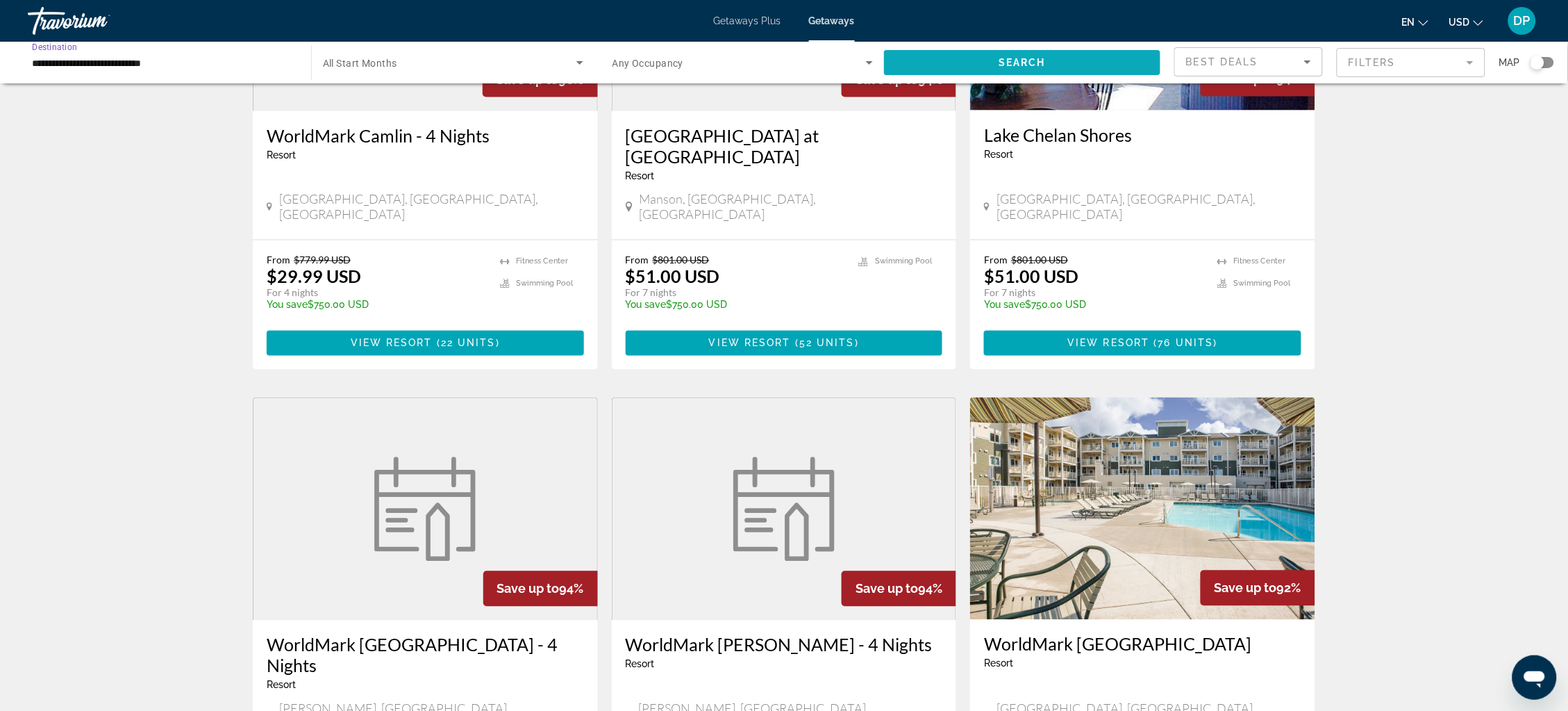
click at [1069, 67] on span "Search widget" at bounding box center [1022, 62] width 277 height 33
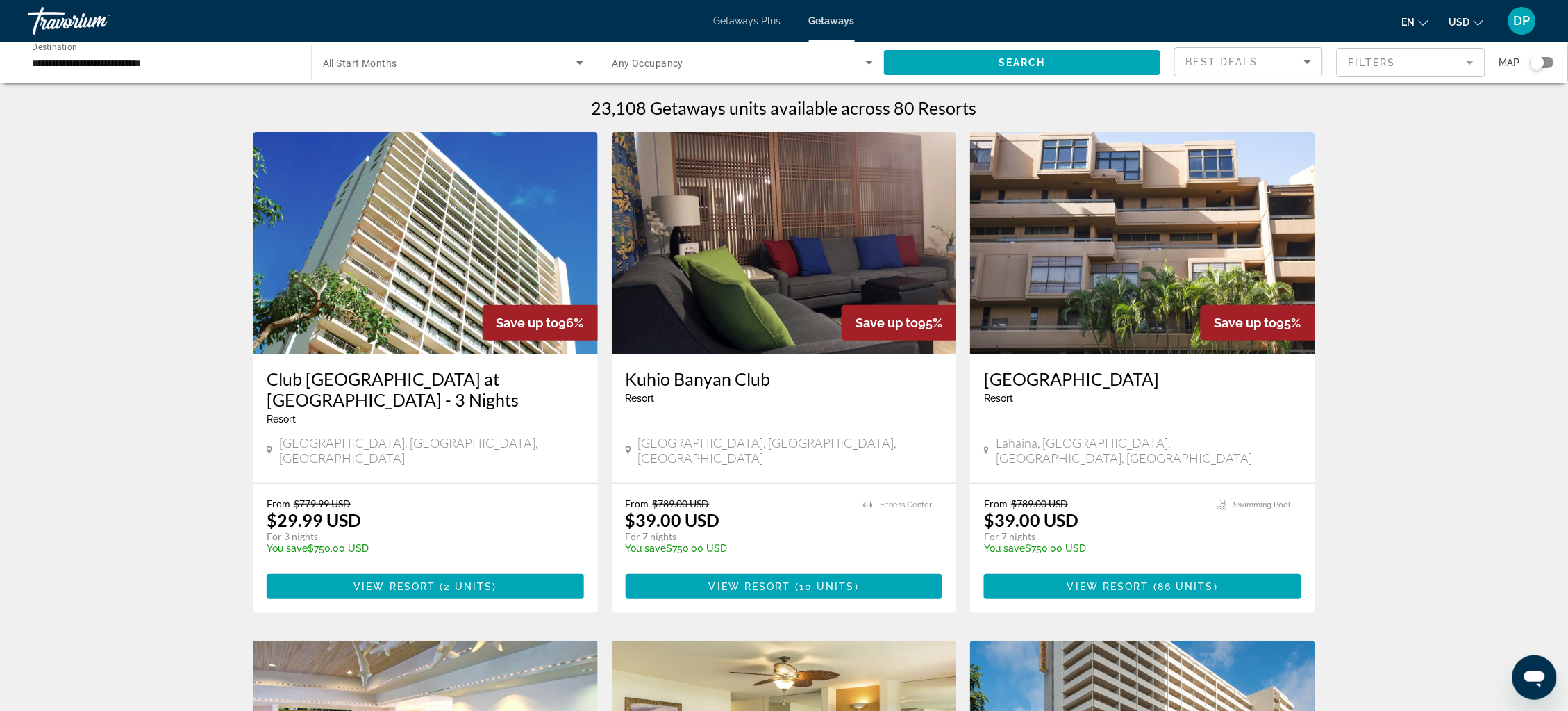
click at [1541, 66] on div "Search widget" at bounding box center [1538, 63] width 14 height 14
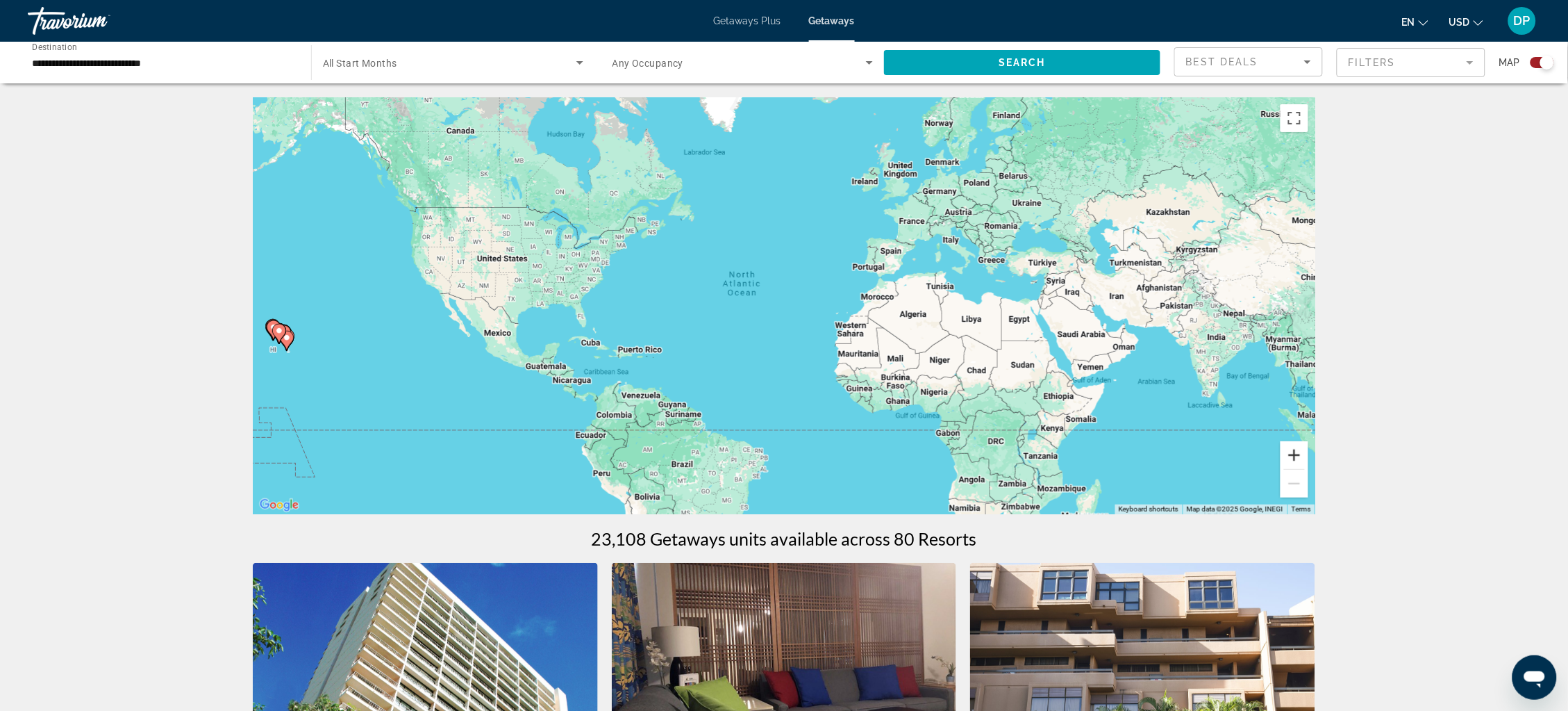
click at [1309, 458] on button "Zoom in" at bounding box center [1294, 455] width 28 height 28
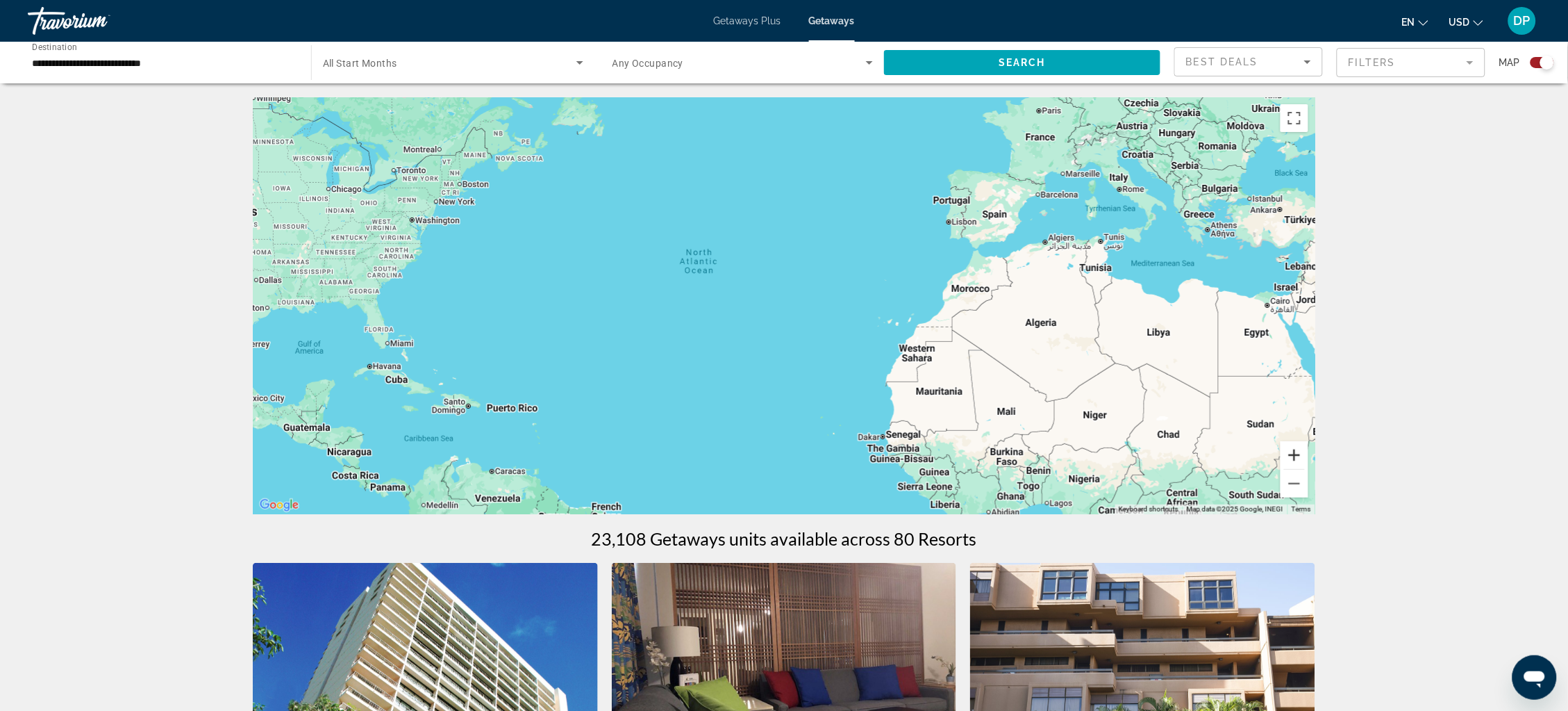
click at [1309, 458] on button "Zoom in" at bounding box center [1294, 455] width 28 height 28
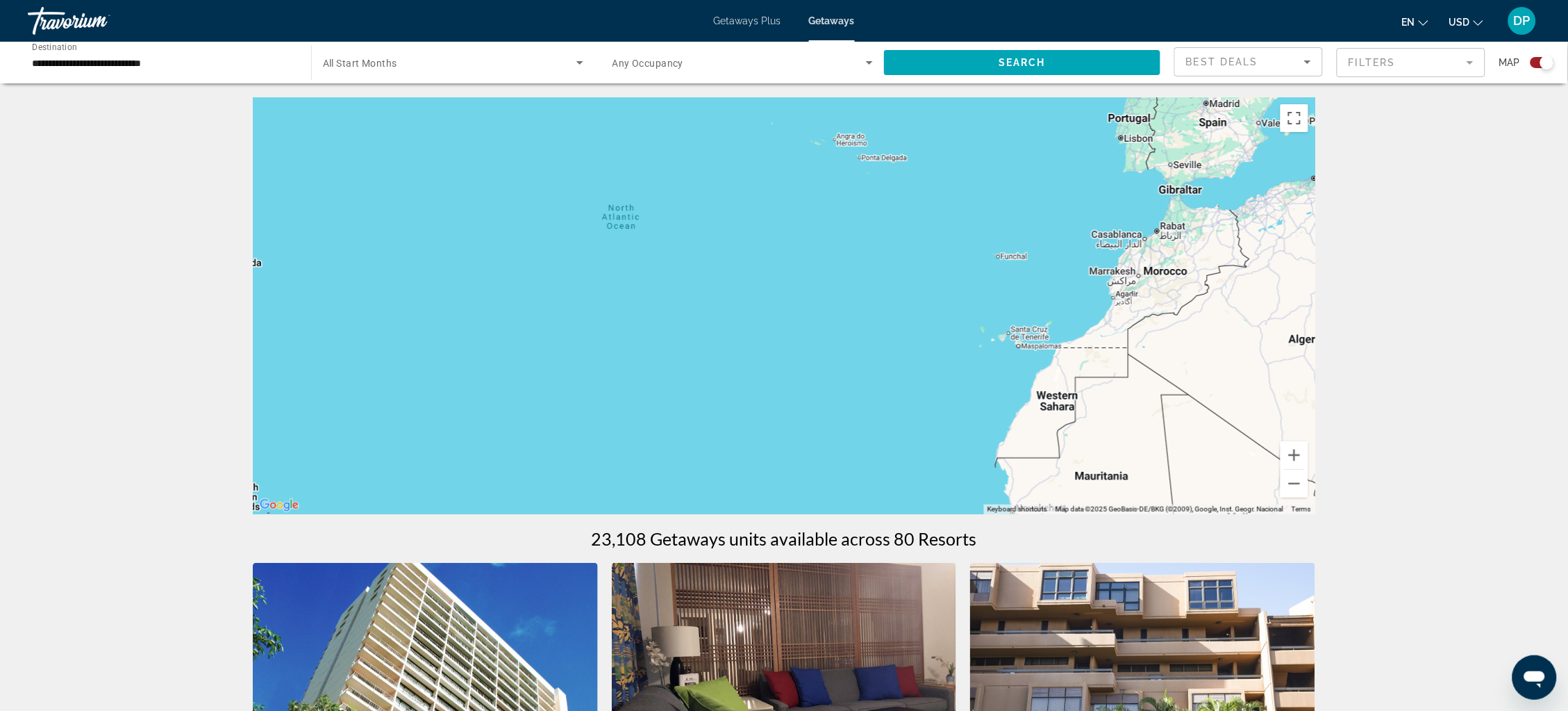
drag, startPoint x: 376, startPoint y: 363, endPoint x: 385, endPoint y: 363, distance: 9.0
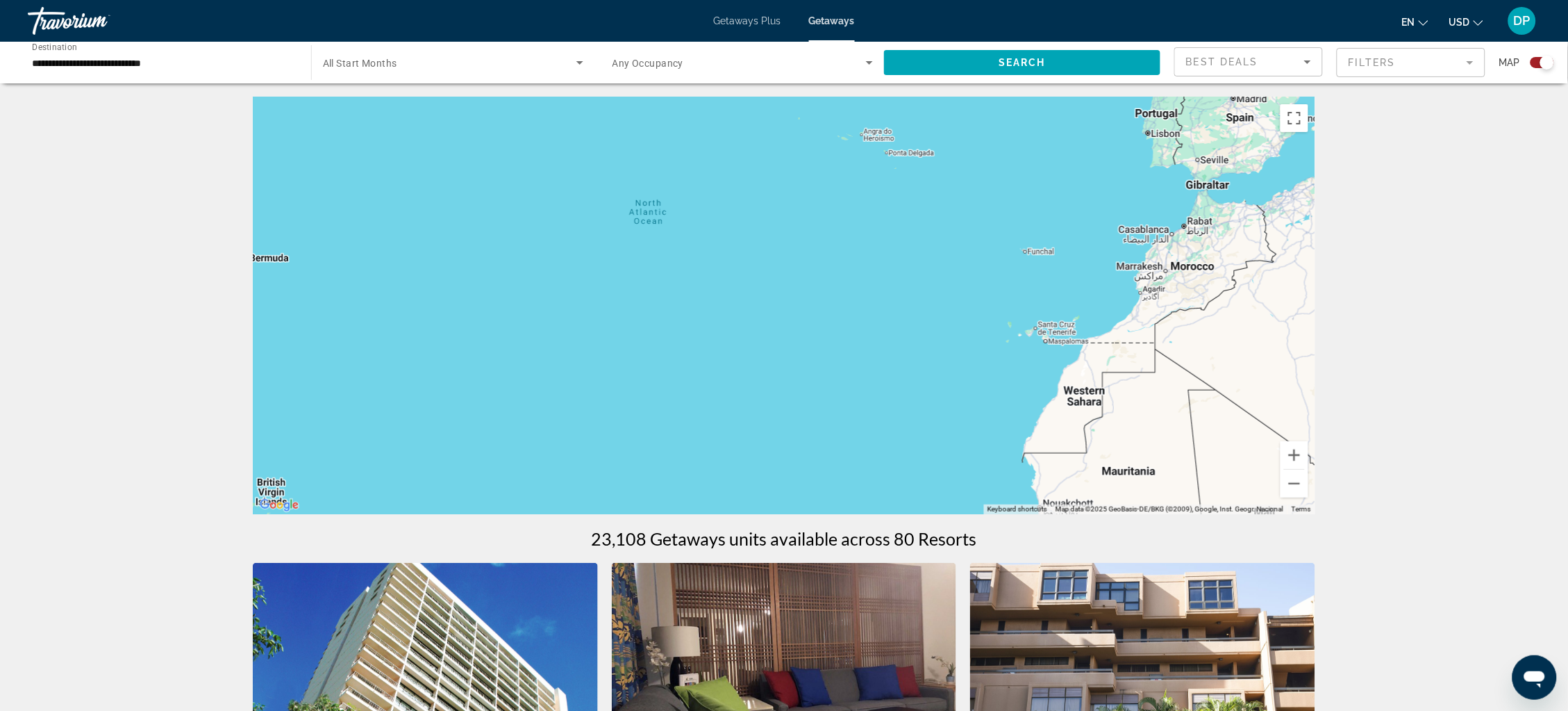
drag, startPoint x: 385, startPoint y: 363, endPoint x: 479, endPoint y: 349, distance: 95.0
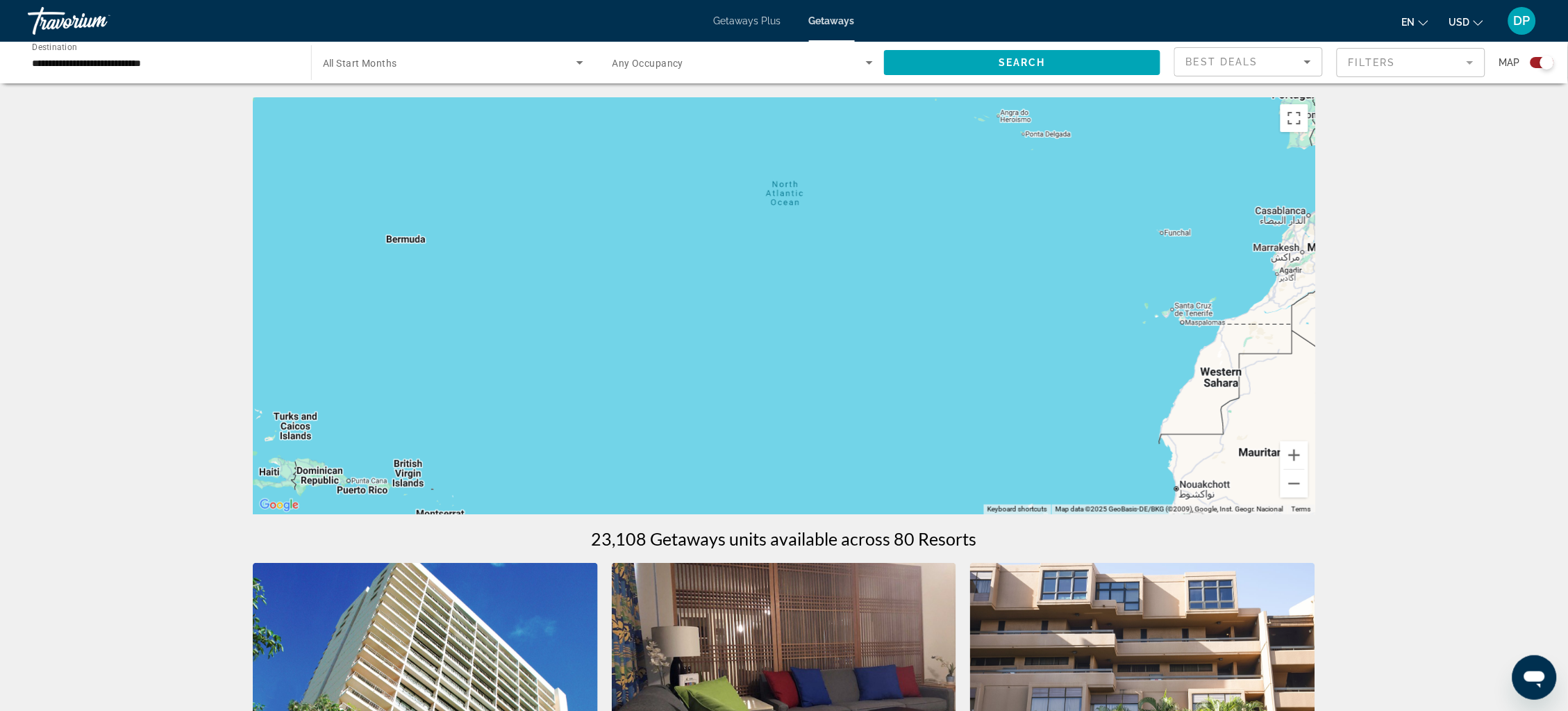
drag, startPoint x: 479, startPoint y: 349, endPoint x: 613, endPoint y: 349, distance: 134.0
click at [612, 349] on div "Main content" at bounding box center [784, 305] width 1063 height 417
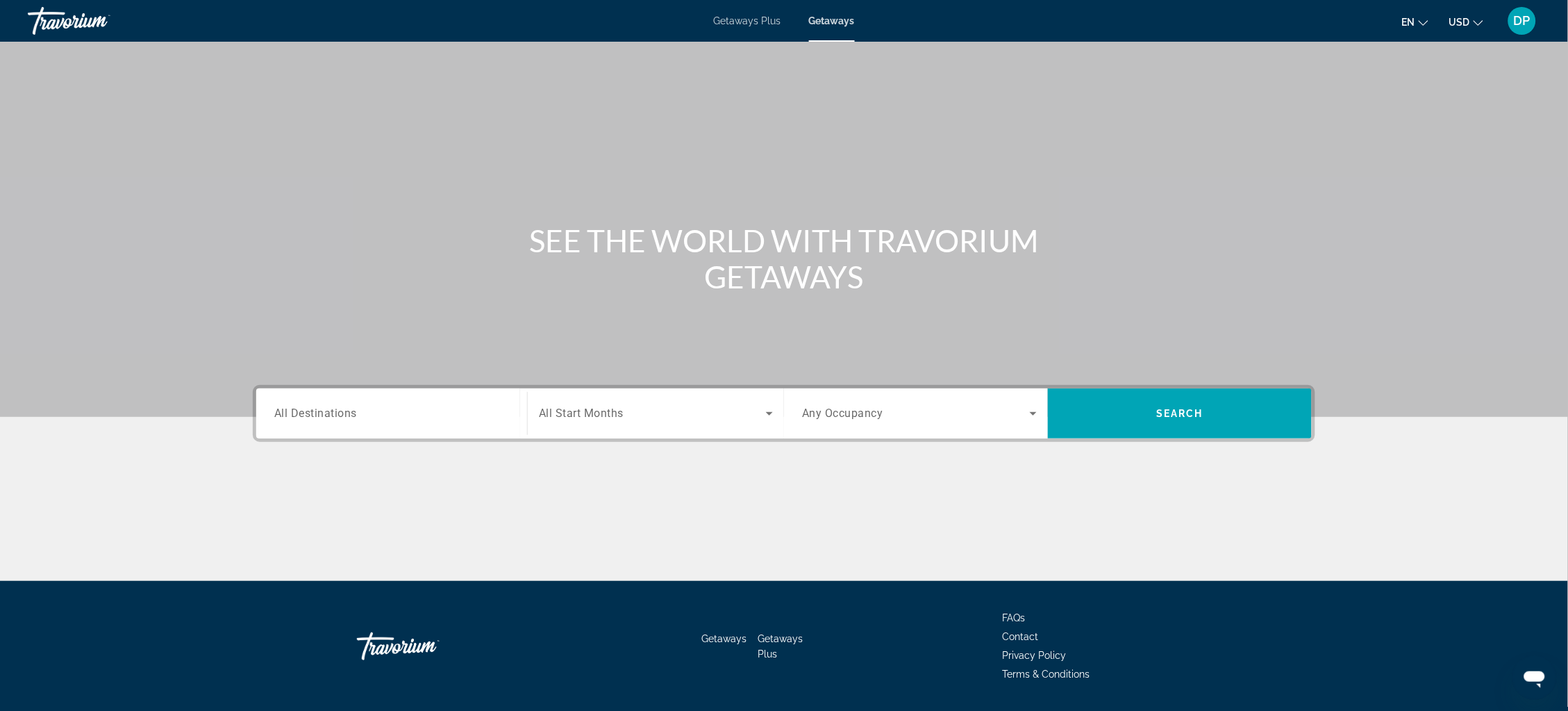
drag, startPoint x: 1568, startPoint y: 238, endPoint x: 855, endPoint y: 292, distance: 715.0
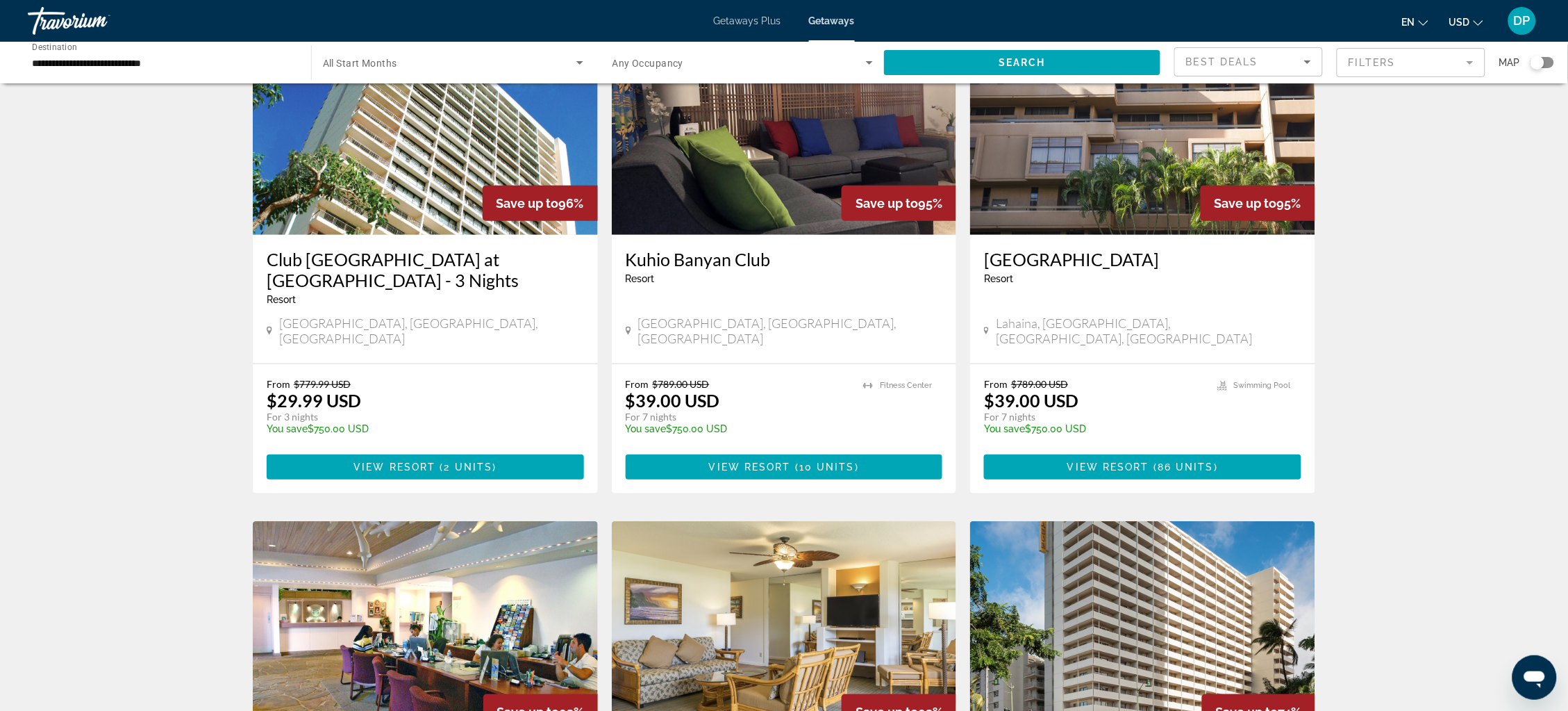
scroll to position [117, 0]
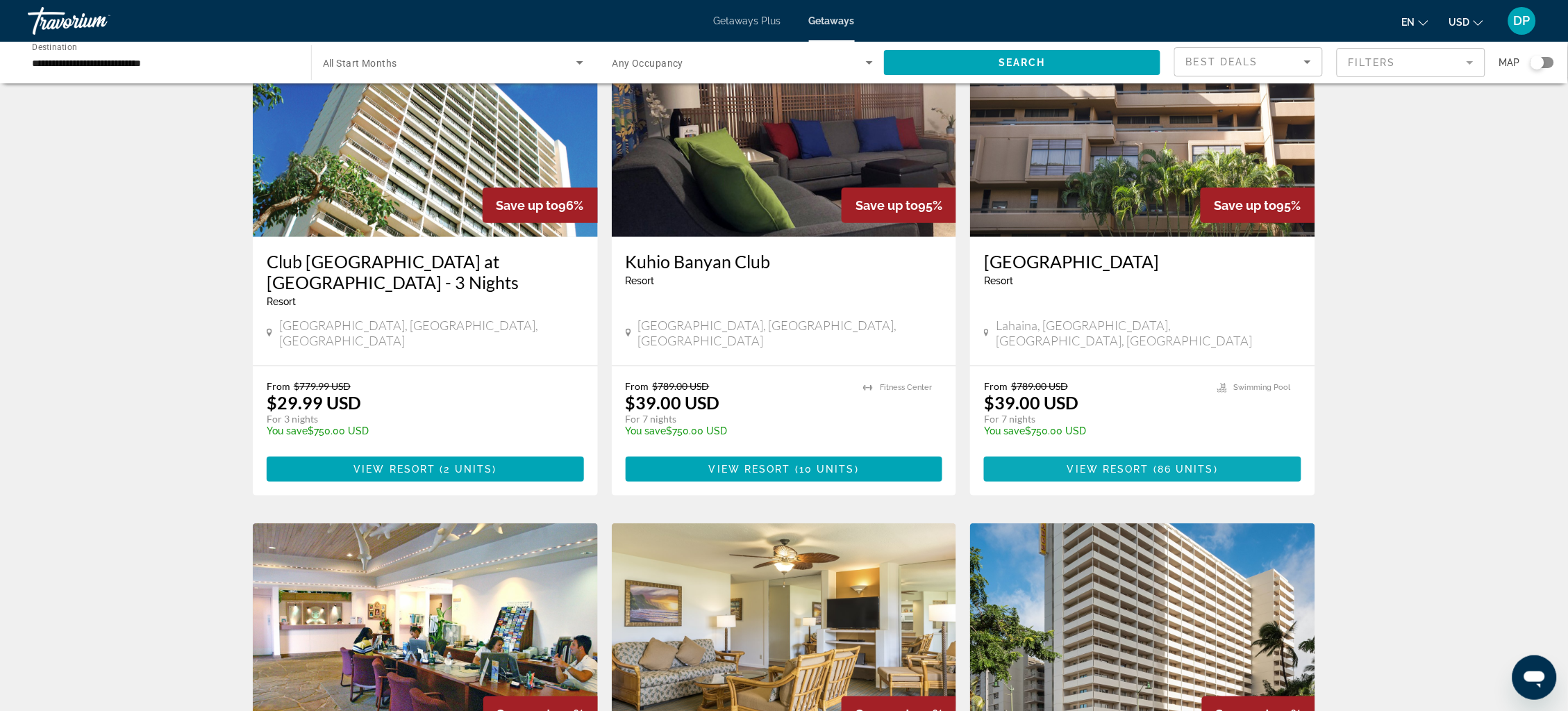
click at [1197, 486] on span "Main content" at bounding box center [1143, 469] width 318 height 33
